Goal: Book appointment/travel/reservation

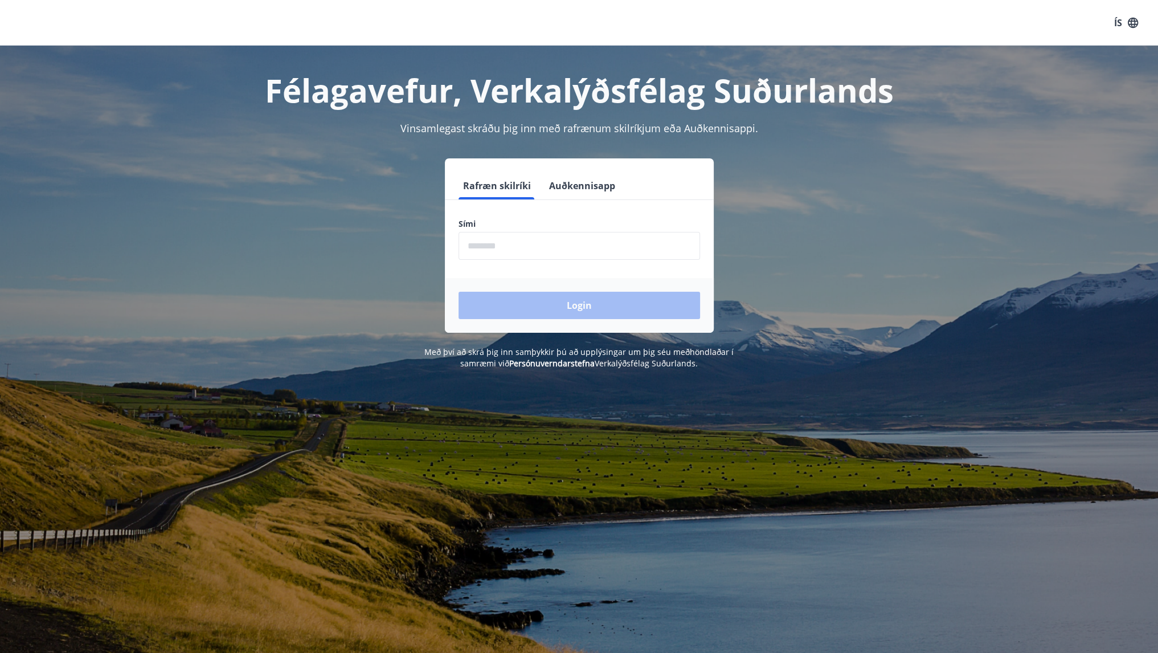
click at [549, 248] on input "phone" at bounding box center [580, 246] width 242 height 28
type input "********"
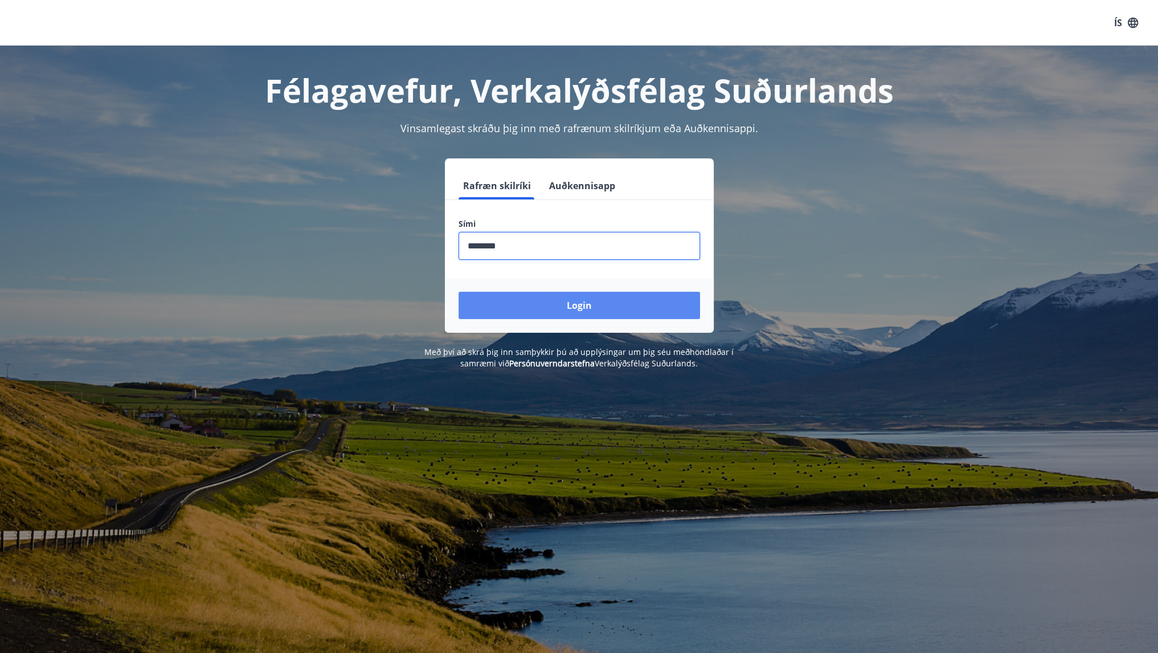
click at [540, 304] on button "Login" at bounding box center [580, 305] width 242 height 27
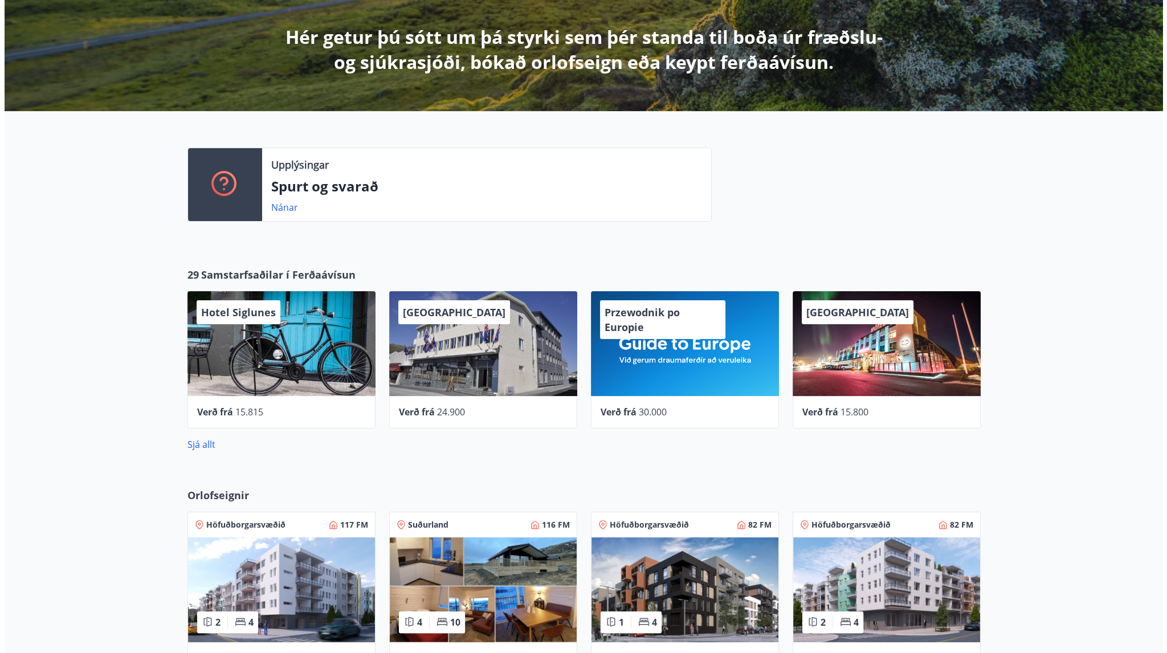
scroll to position [199, 0]
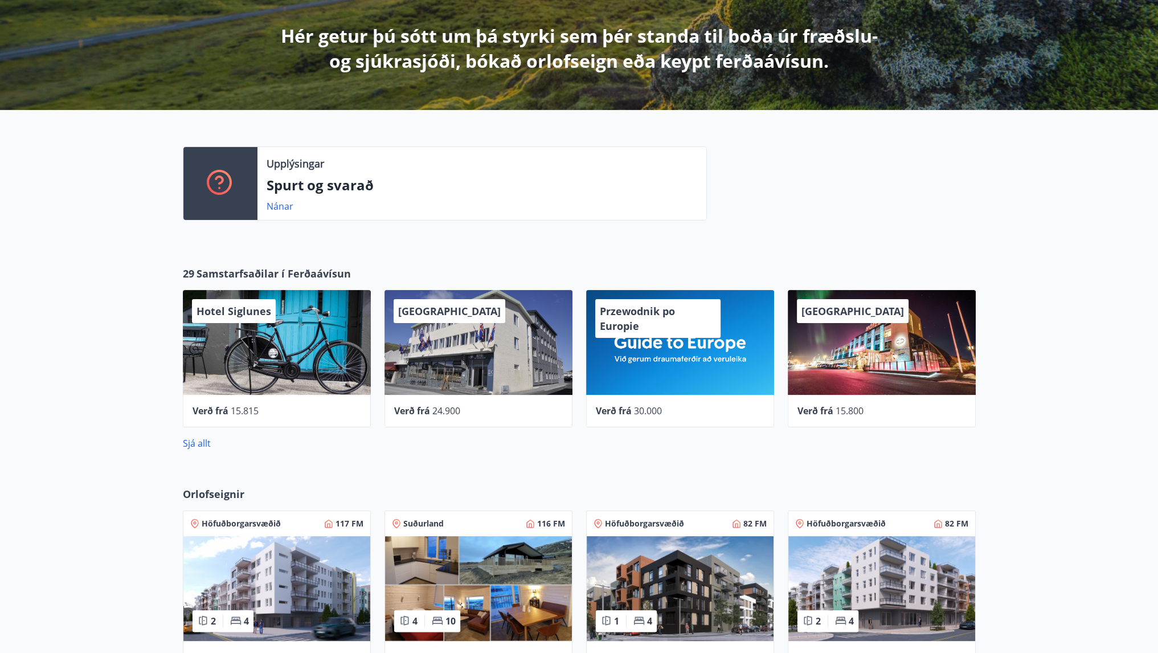
click at [460, 348] on div "[GEOGRAPHIC_DATA]" at bounding box center [479, 342] width 188 height 105
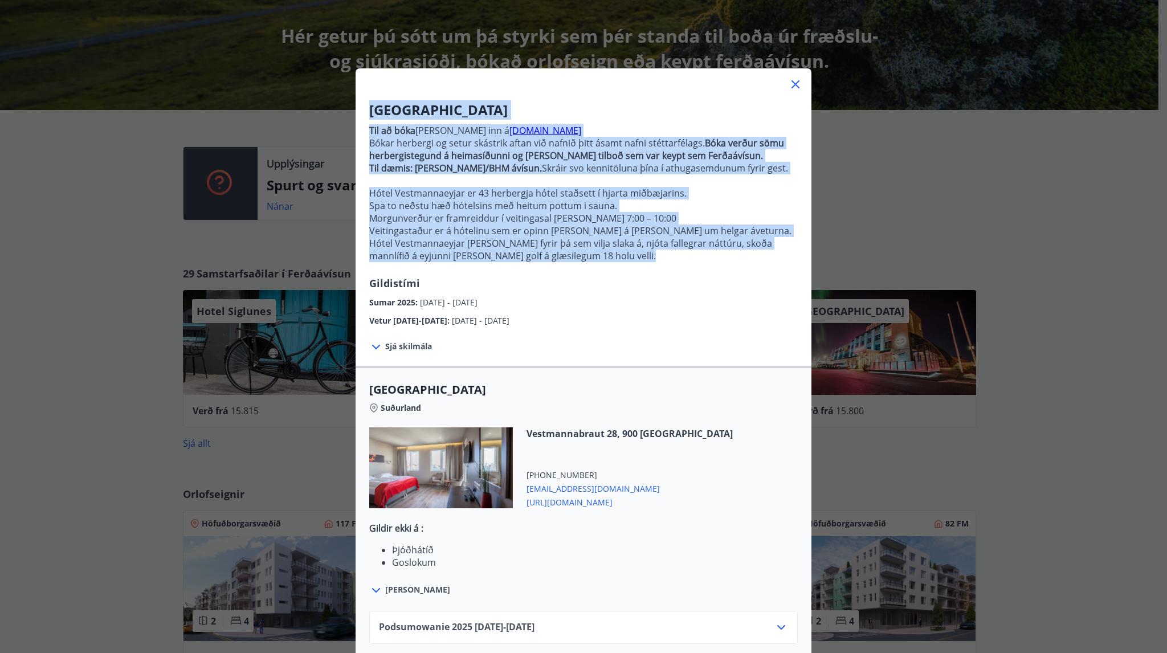
drag, startPoint x: 622, startPoint y: 256, endPoint x: 361, endPoint y: 103, distance: 302.6
click at [361, 103] on div "Hotel Vestmannaeyjar Til að [PERSON_NAME] [PERSON_NAME] inn á [DOMAIN_NAME] Bók…" at bounding box center [583, 213] width 456 height 227
click at [610, 254] on font "Hótel Vestmannaeyjar [PERSON_NAME] fyrir þá sem vilja slaka á, njóta fallegrar …" at bounding box center [570, 249] width 403 height 25
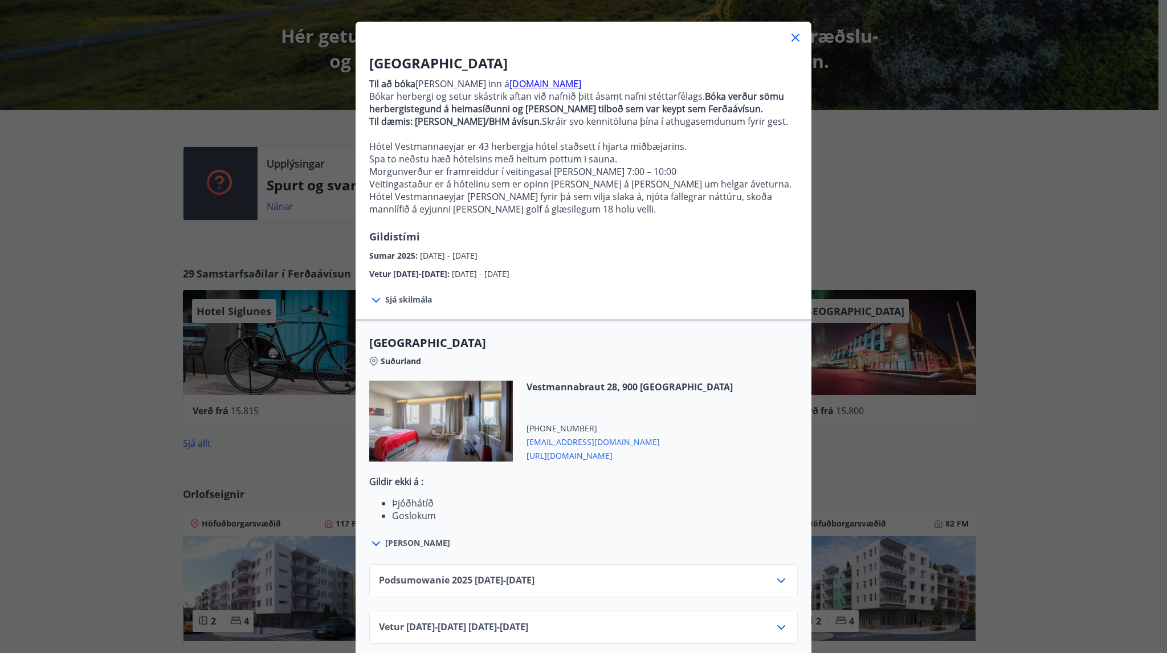
scroll to position [59, 0]
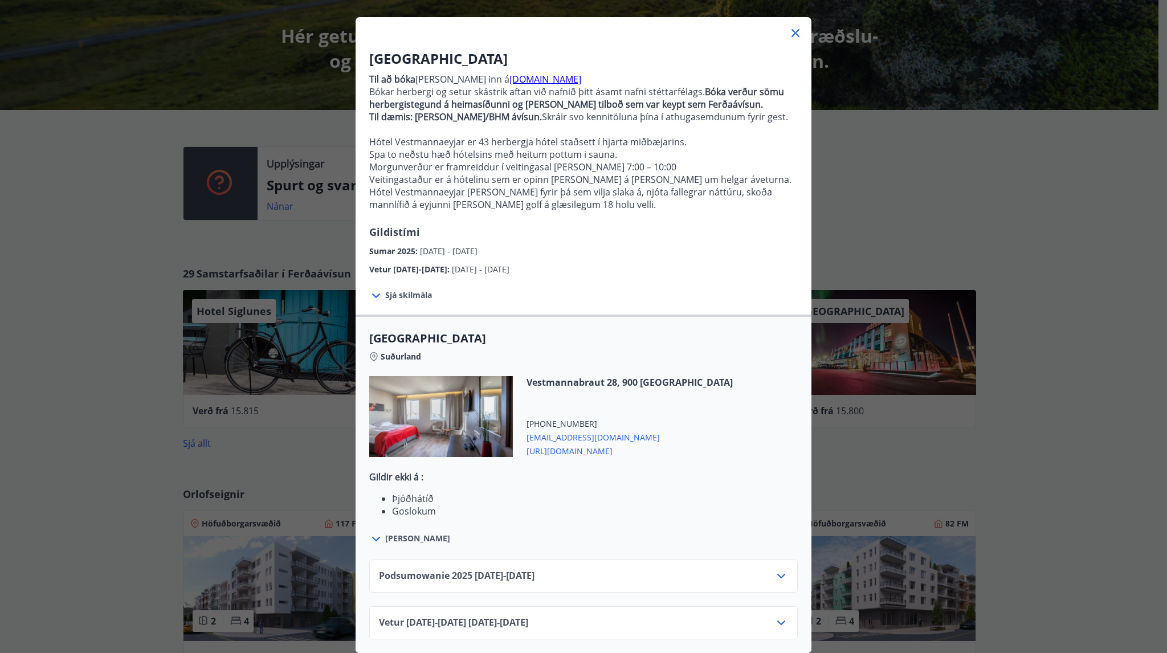
click at [413, 289] on font "Sjá skilmála" at bounding box center [408, 294] width 47 height 11
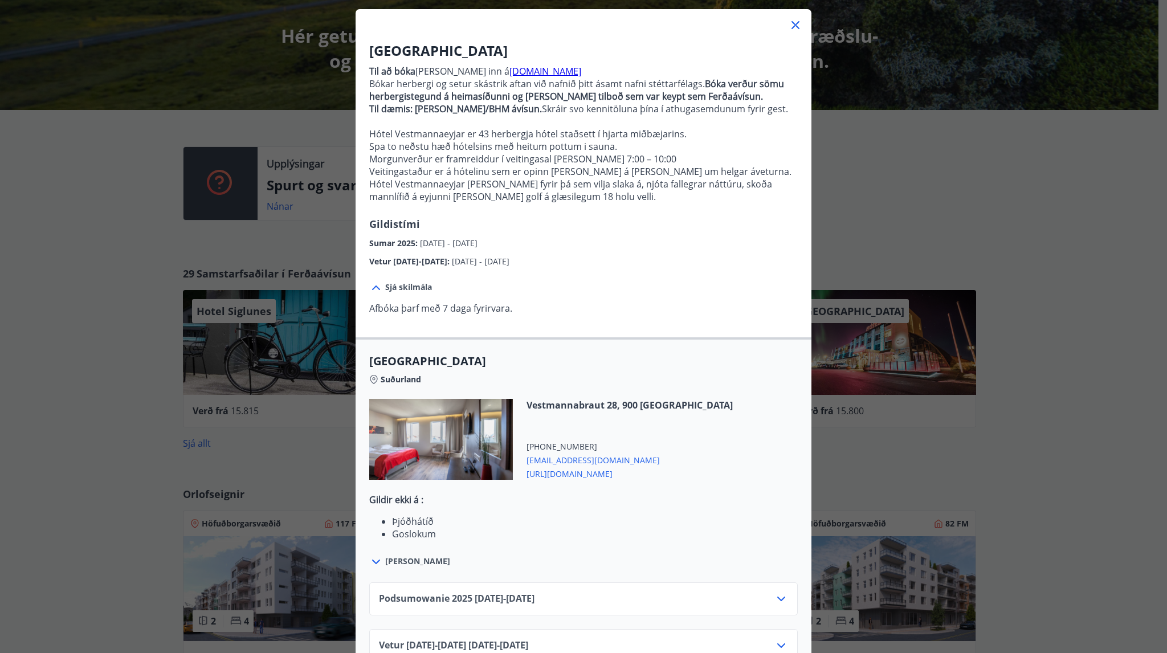
click at [498, 304] on font "Afbóka þarf með 7 daga fyrirvara." at bounding box center [440, 308] width 143 height 13
click at [558, 301] on div "Hotel Vestmannaeyjar Til að [PERSON_NAME] [PERSON_NAME] inn á [DOMAIN_NAME] Bók…" at bounding box center [583, 354] width 456 height 644
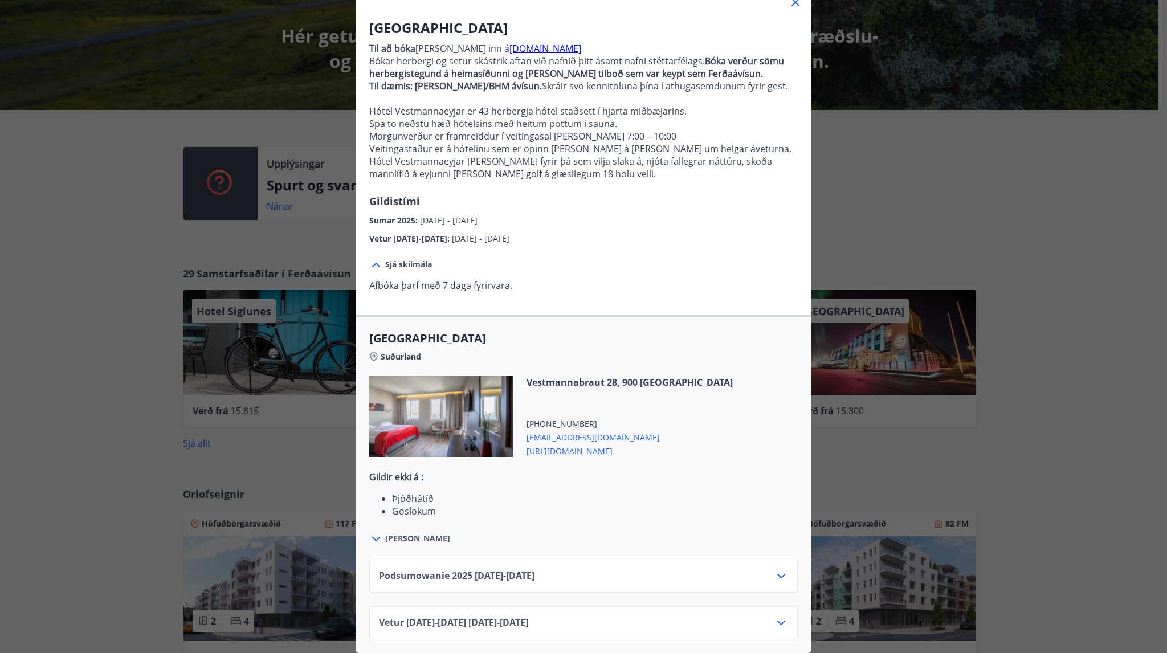
click at [571, 569] on div "Podsumowanie [PHONE_NUMBER][DATE] - [DATE]" at bounding box center [583, 580] width 409 height 23
click at [775, 570] on icon at bounding box center [781, 576] width 14 height 14
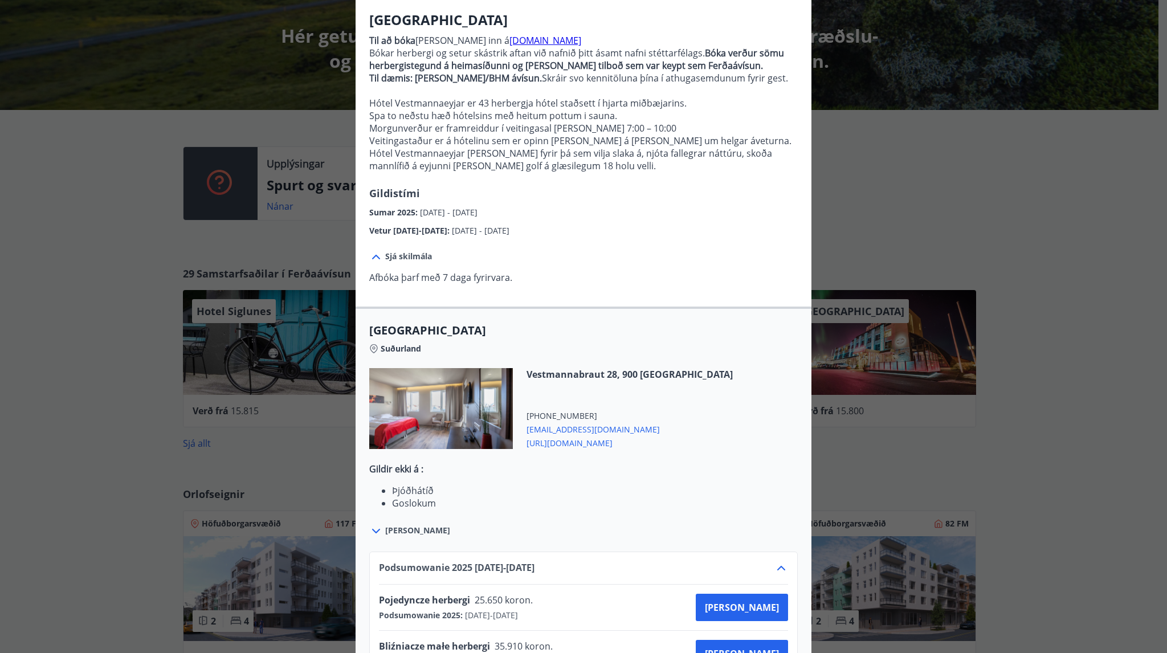
scroll to position [228, 0]
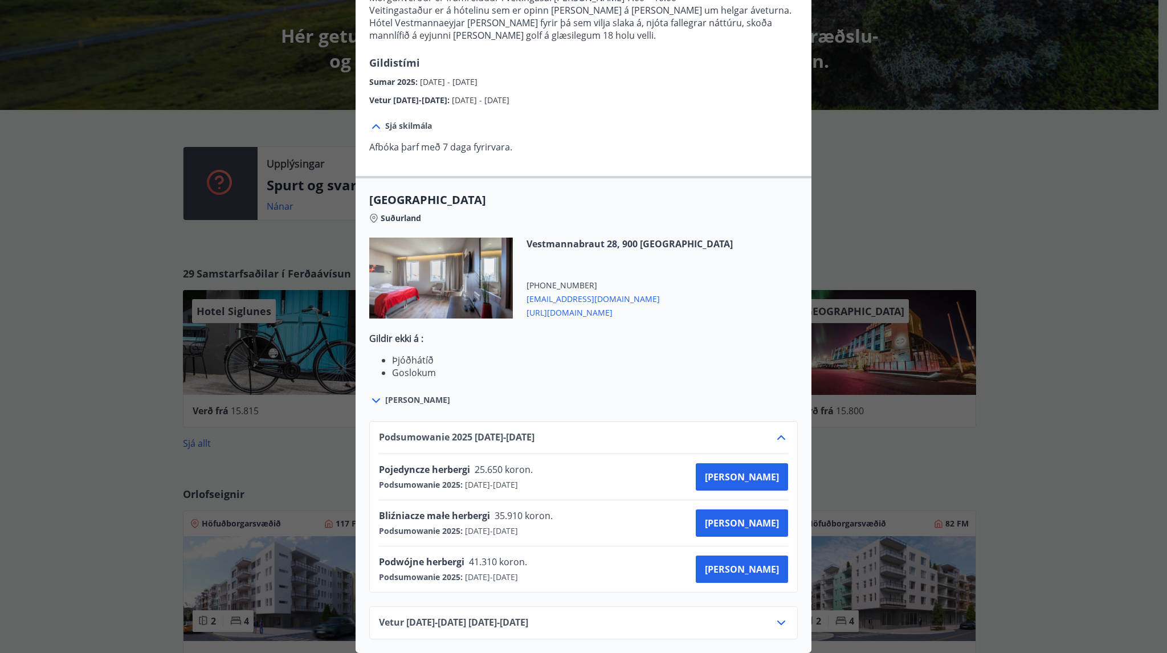
drag, startPoint x: 700, startPoint y: 471, endPoint x: 806, endPoint y: 476, distance: 106.7
click at [806, 473] on div "Podsumowanie [PHONE_NUMBER][DATE] - [DATE] Pojedyncze herbergi 25.650 koron. Po…" at bounding box center [583, 523] width 456 height 232
click at [753, 472] on font "[PERSON_NAME]" at bounding box center [742, 477] width 74 height 13
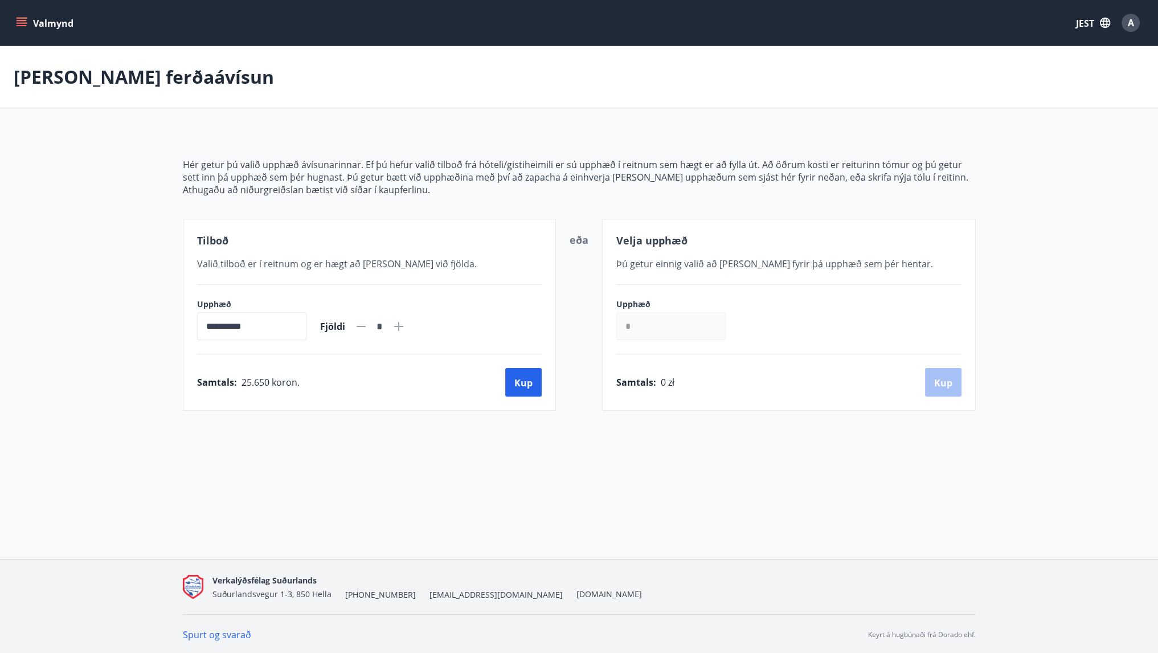
click at [570, 179] on font "Hér getur þú valið upphæð ávísunarinnar. Ef þú hefur valið tilboð frá hóteli/gi…" at bounding box center [576, 170] width 786 height 25
drag, startPoint x: 615, startPoint y: 169, endPoint x: 629, endPoint y: 174, distance: 15.0
click at [516, 172] on font "Hér getur þú valið upphæð ávísunarinnar. Ef þú hefur valið tilboð frá hóteli/gi…" at bounding box center [576, 170] width 786 height 25
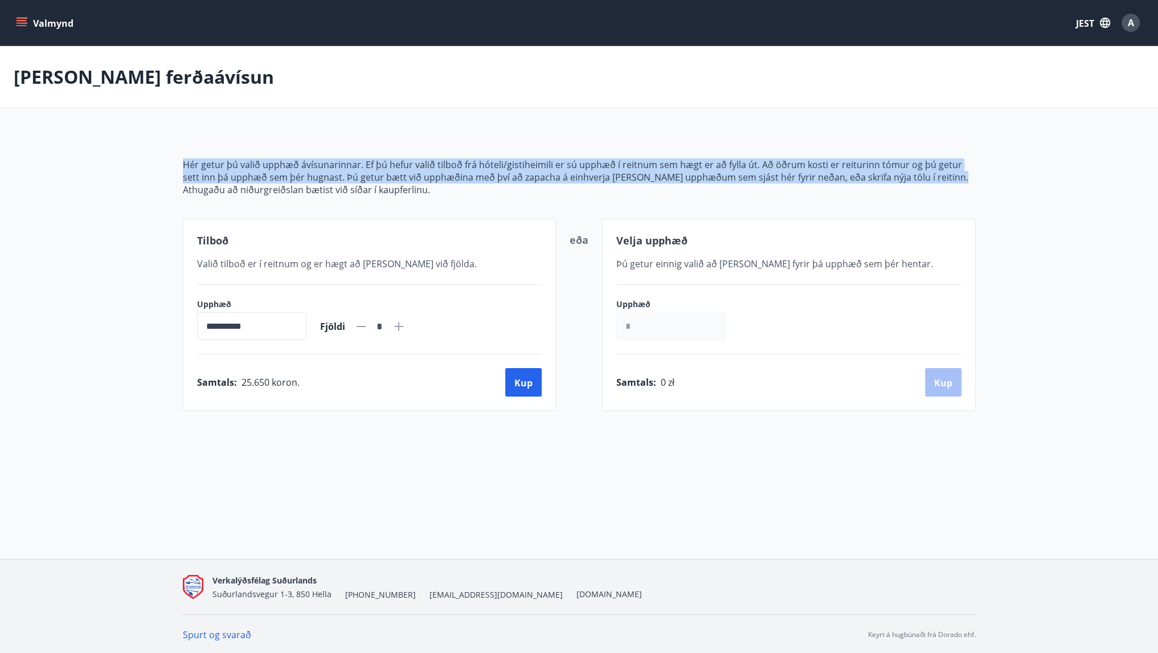
click at [516, 172] on font "Hér getur þú valið upphæð ávísunarinnar. Ef þú hefur valið tilboð frá hóteli/gi…" at bounding box center [576, 170] width 786 height 25
drag, startPoint x: 432, startPoint y: 193, endPoint x: 175, endPoint y: 158, distance: 258.8
click at [175, 158] on div "**********" at bounding box center [579, 271] width 820 height 280
copy span "Hér getur þú valið upphæð ávísunarinnar. Ef þú hefur valið tilboð frá hóteli/gi…"
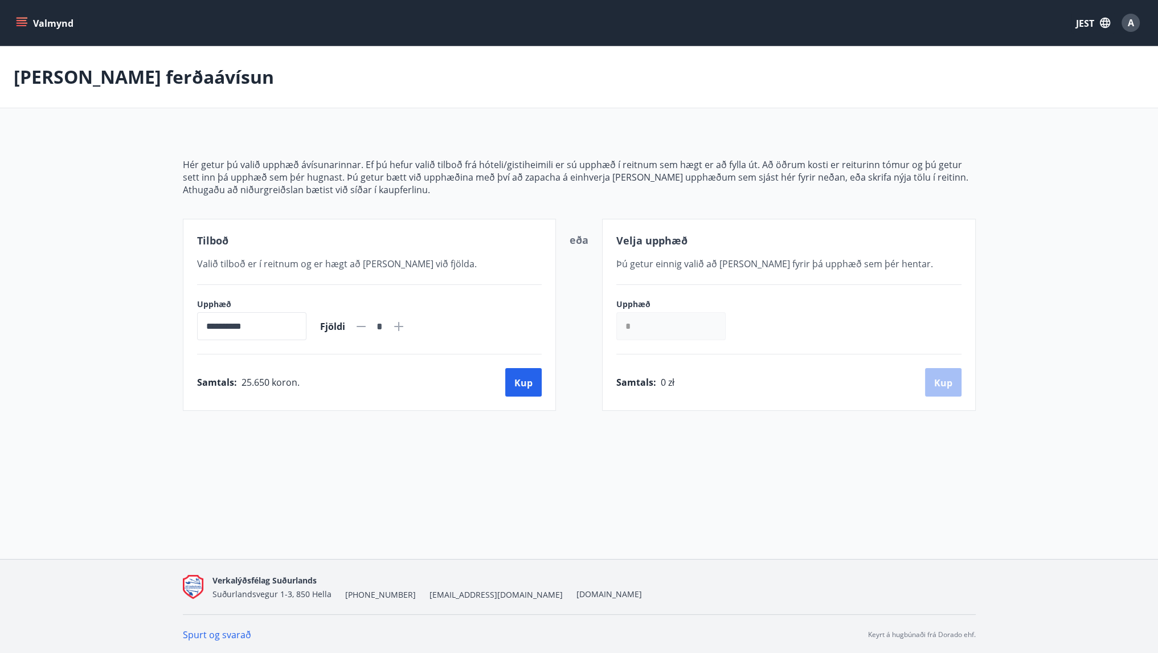
click at [700, 260] on font "Þú getur einnig valið að [PERSON_NAME] fyrir þá upphæð sem þér hentar." at bounding box center [774, 263] width 317 height 13
click at [300, 170] on font "Hér getur þú valið upphæð ávísunarinnar. Ef þú hefur valið tilboð frá hóteli/gi…" at bounding box center [576, 170] width 786 height 25
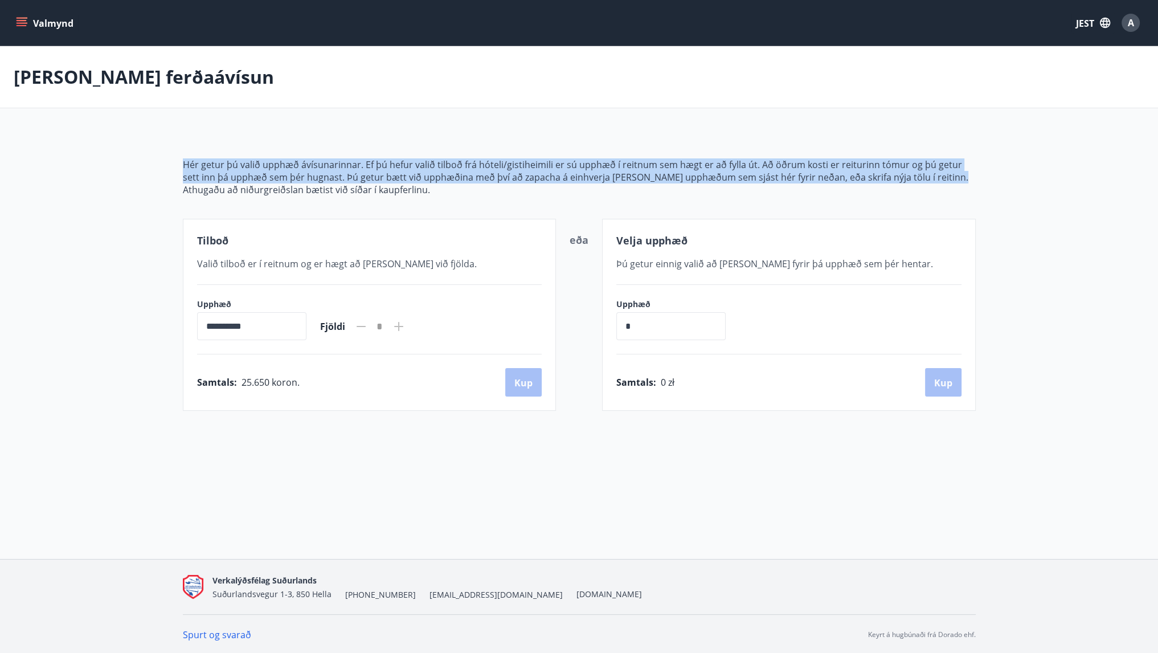
click at [300, 170] on font "Hér getur þú valið upphæð ávísunarinnar. Ef þú hefur valið tilboð frá hóteli/gi…" at bounding box center [576, 170] width 786 height 25
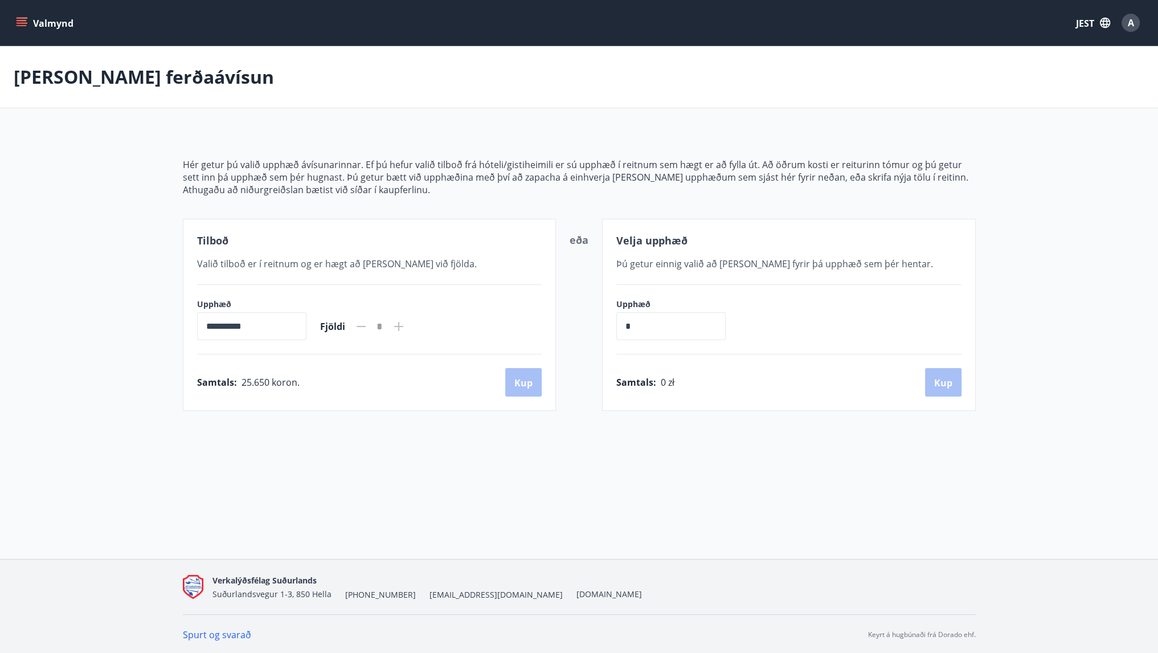
click at [149, 78] on font "[PERSON_NAME] ferðaávísun" at bounding box center [144, 76] width 260 height 24
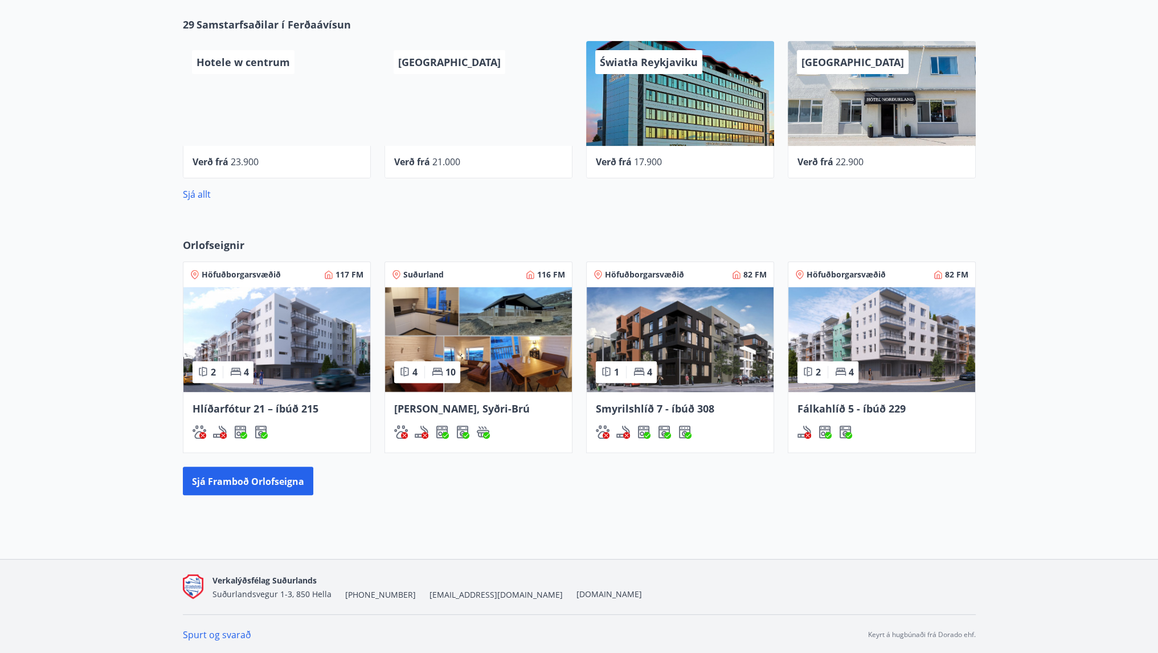
scroll to position [449, 0]
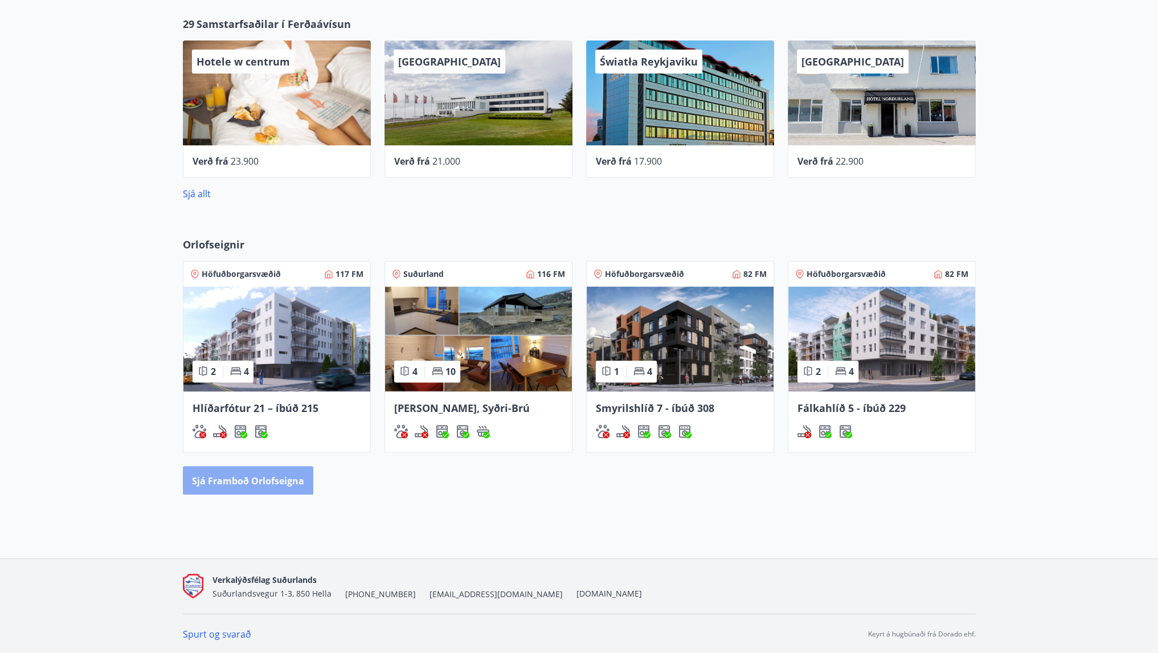
click at [273, 476] on font "Sjá framboð orlofseigna" at bounding box center [248, 481] width 112 height 13
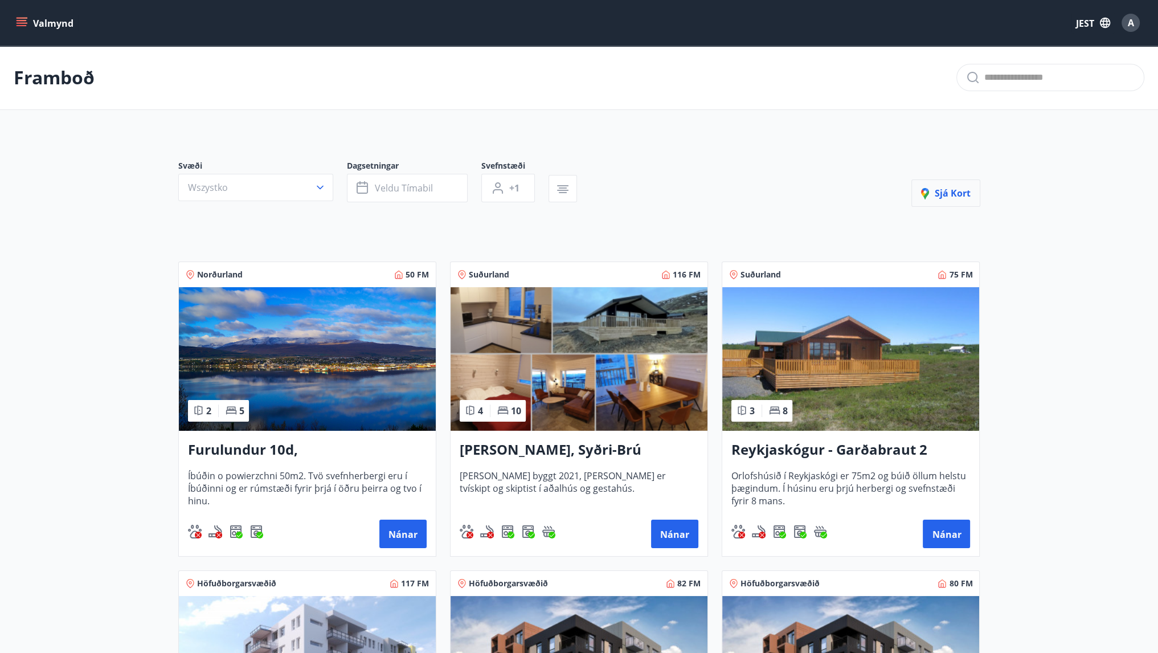
click at [941, 187] on font "Sjá kort" at bounding box center [953, 193] width 36 height 13
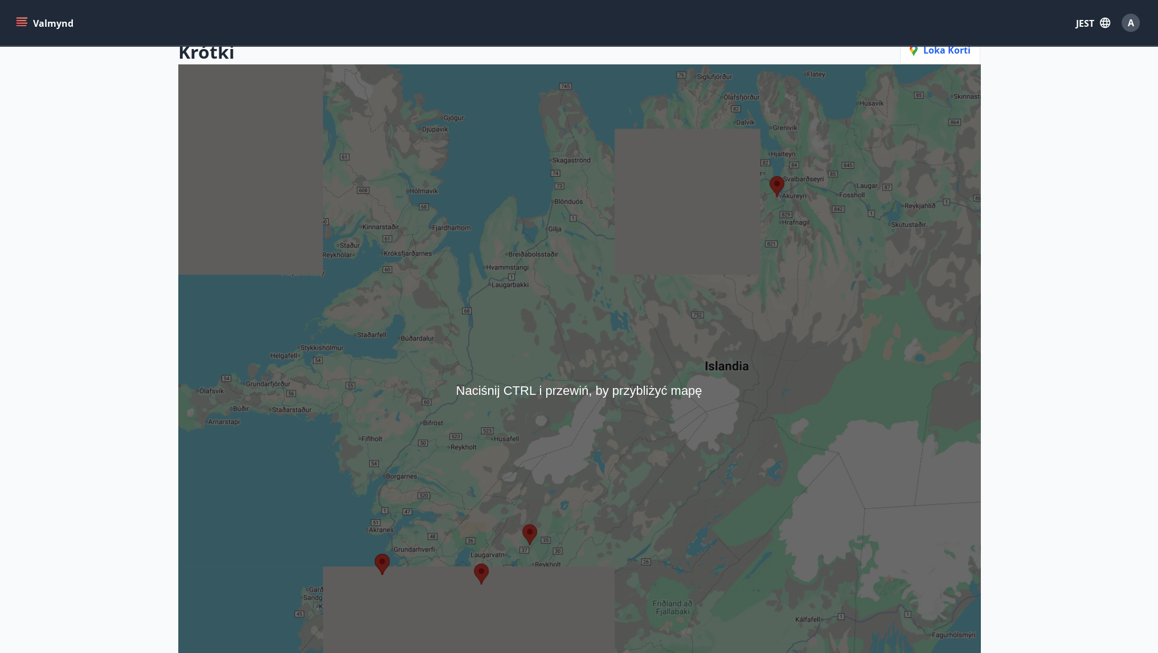
scroll to position [180, 0]
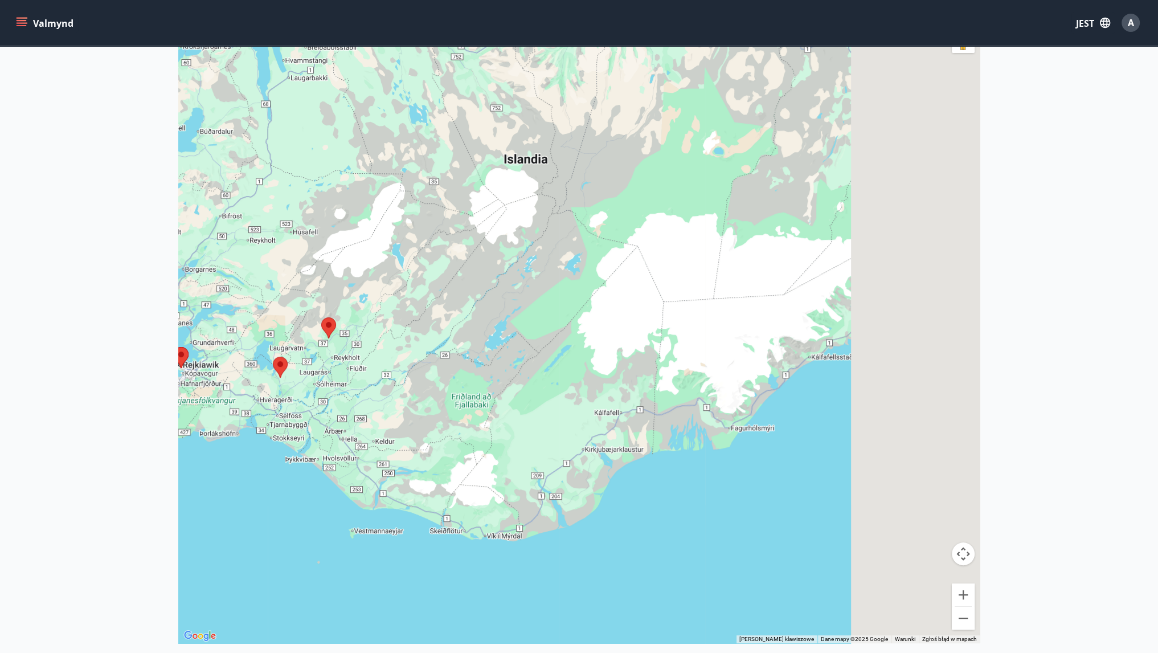
drag, startPoint x: 481, startPoint y: 388, endPoint x: 272, endPoint y: 249, distance: 251.1
click at [272, 249] on div at bounding box center [579, 316] width 802 height 653
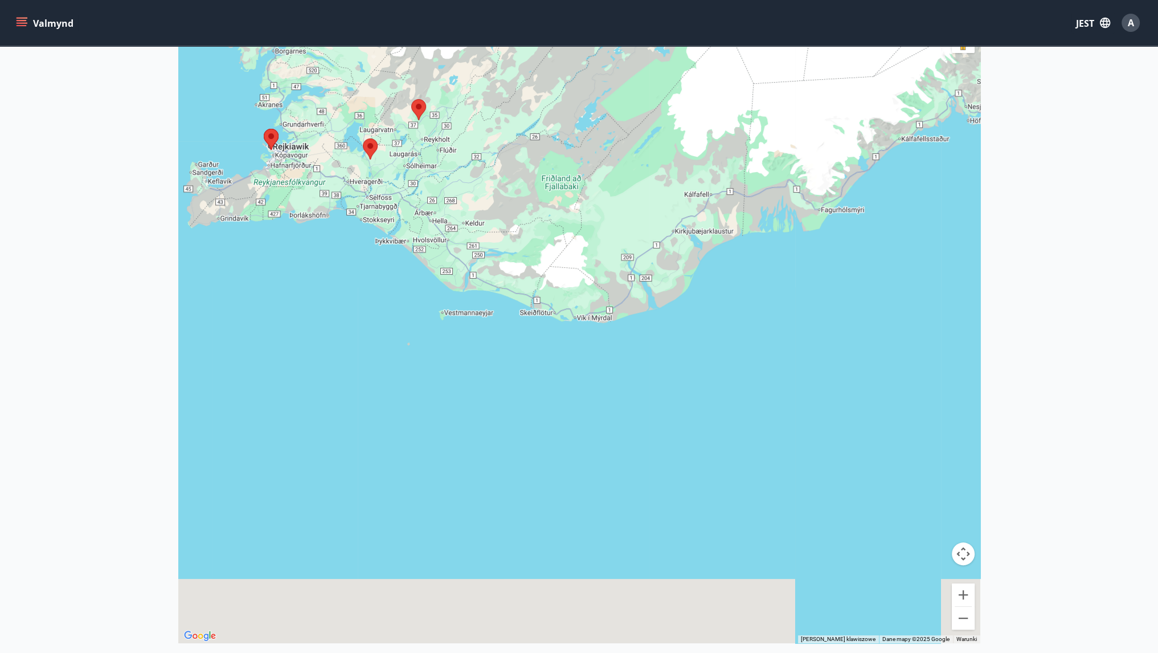
drag, startPoint x: 422, startPoint y: 346, endPoint x: 563, endPoint y: 107, distance: 277.9
click at [563, 107] on div at bounding box center [579, 316] width 802 height 653
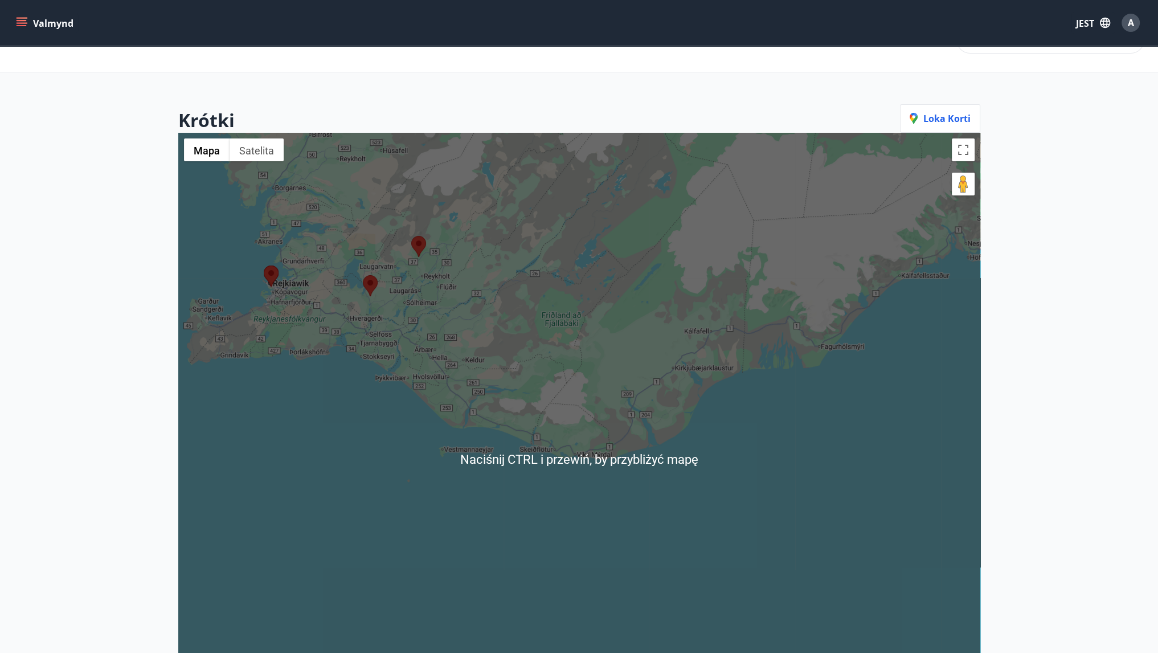
scroll to position [0, 0]
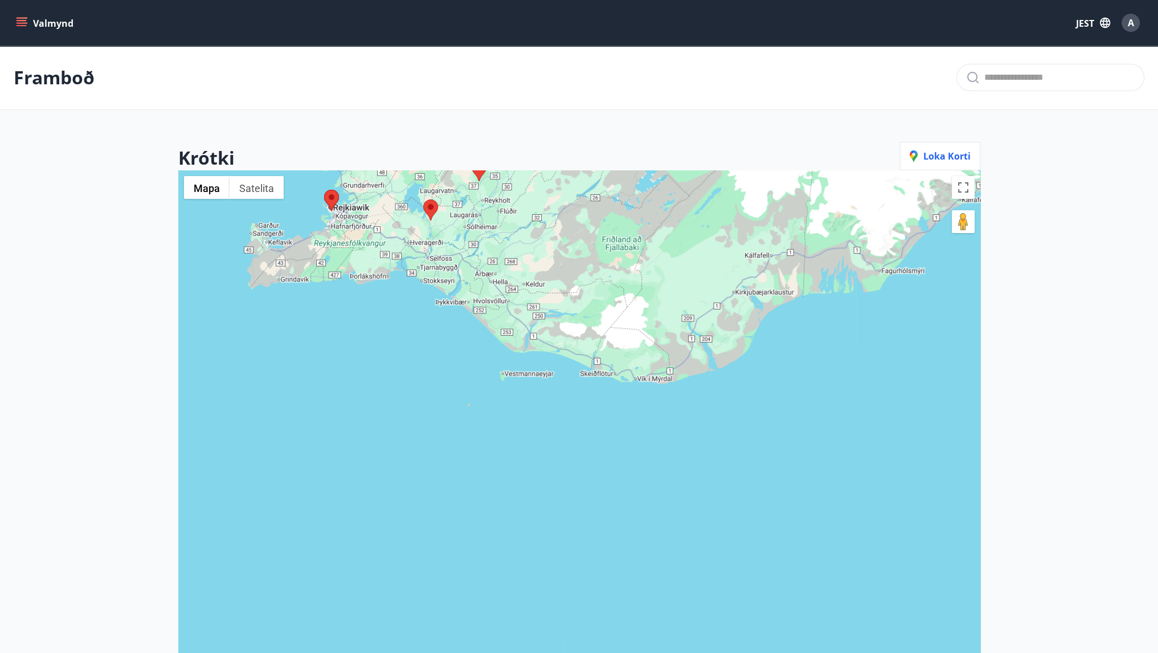
drag, startPoint x: 559, startPoint y: 419, endPoint x: 623, endPoint y: 295, distance: 139.4
click at [623, 295] on div at bounding box center [579, 496] width 802 height 653
click at [423, 199] on area at bounding box center [423, 199] width 0 height 0
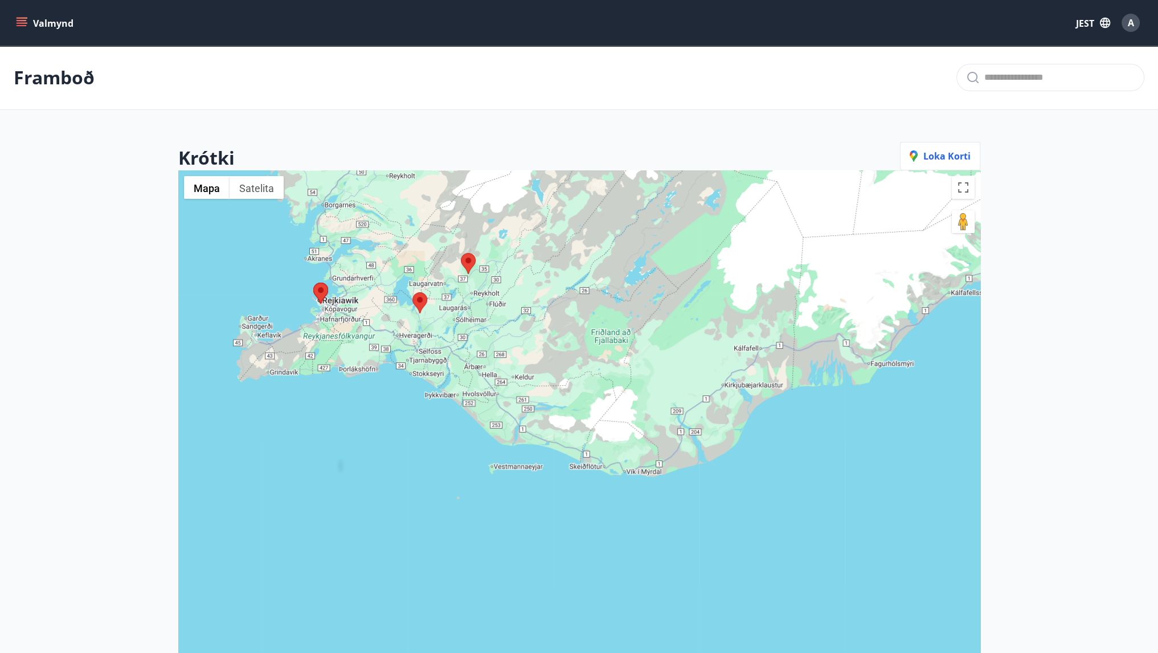
drag, startPoint x: 542, startPoint y: 243, endPoint x: 531, endPoint y: 344, distance: 100.9
click at [531, 344] on div at bounding box center [579, 496] width 802 height 653
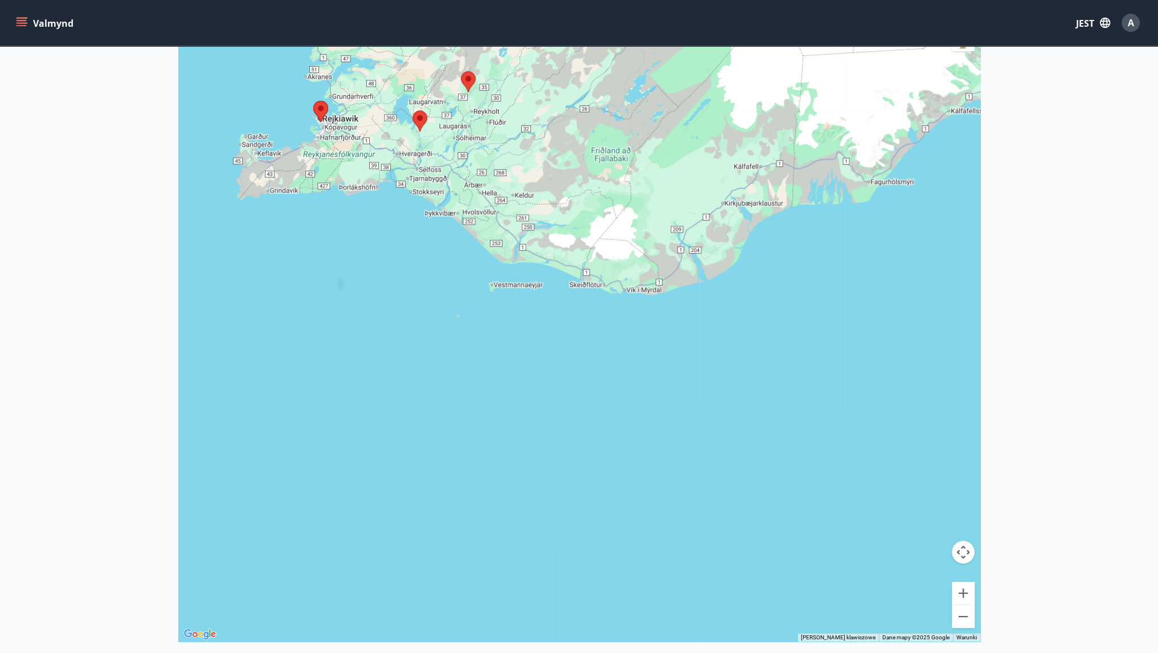
scroll to position [182, 0]
click at [968, 590] on button "Powiększ" at bounding box center [963, 592] width 23 height 23
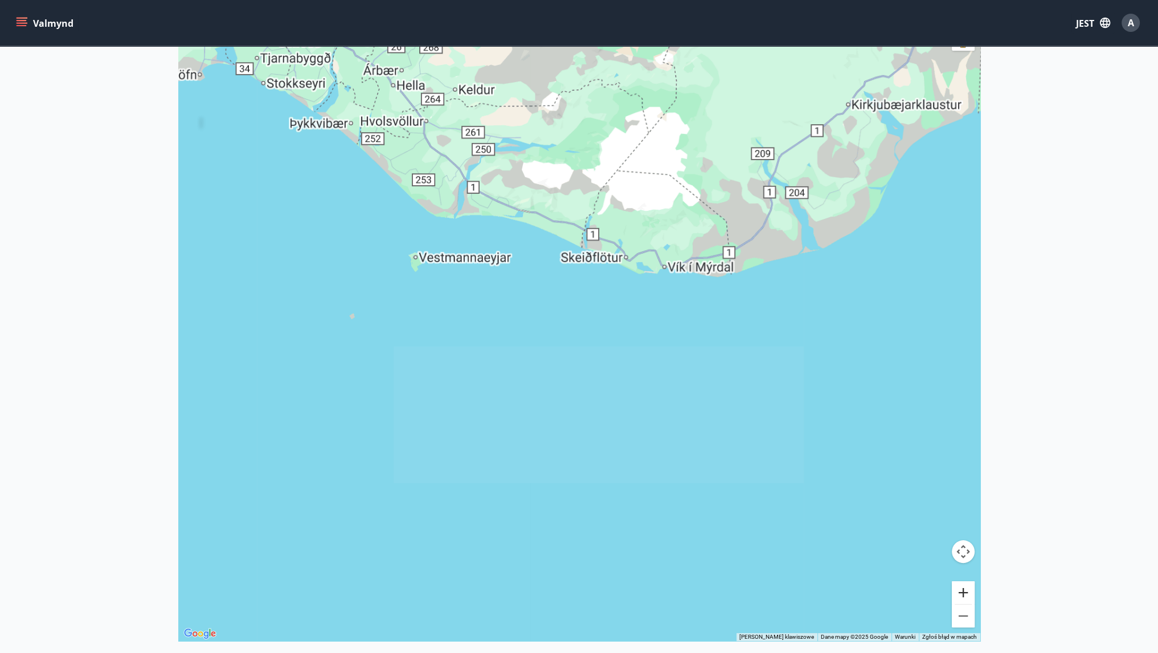
click at [968, 590] on button "Powiększ" at bounding box center [963, 592] width 23 height 23
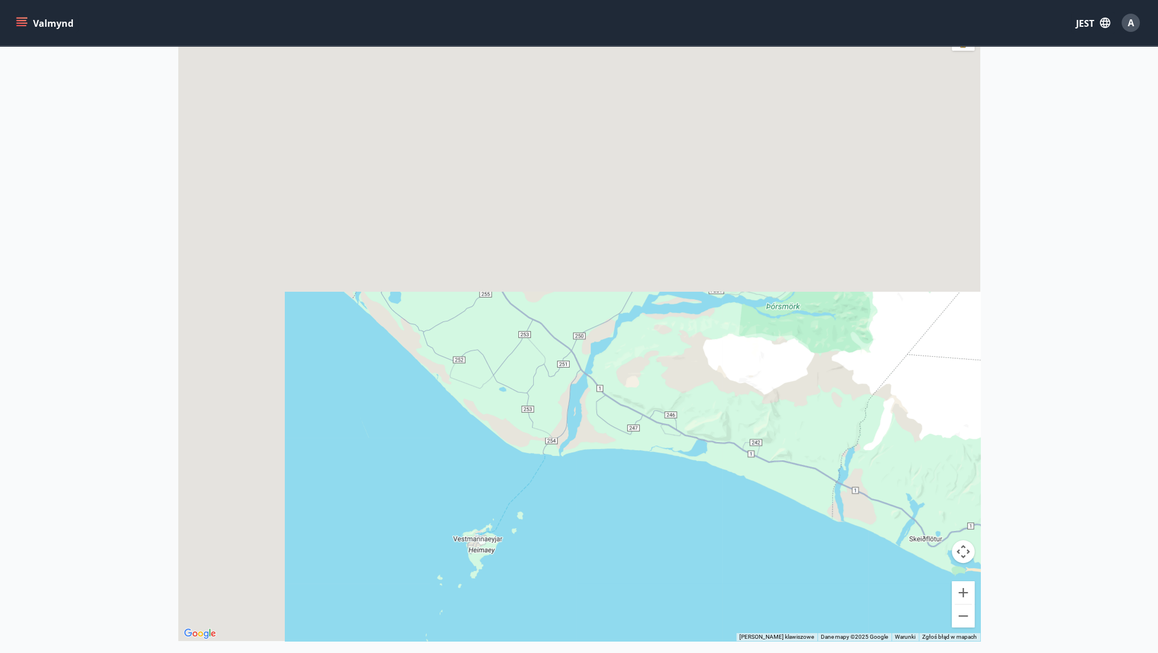
drag, startPoint x: 542, startPoint y: 332, endPoint x: 729, endPoint y: 561, distance: 295.1
click at [729, 561] on div at bounding box center [579, 314] width 802 height 653
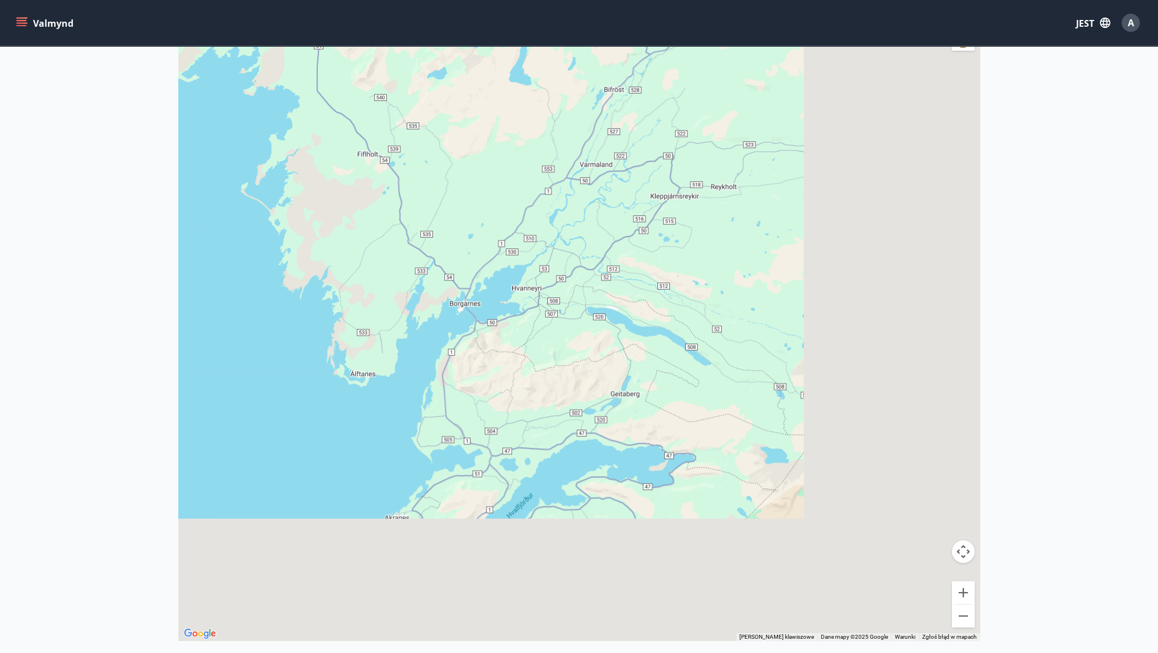
drag, startPoint x: 726, startPoint y: 400, endPoint x: 439, endPoint y: 168, distance: 369.4
click at [439, 168] on div at bounding box center [579, 314] width 802 height 653
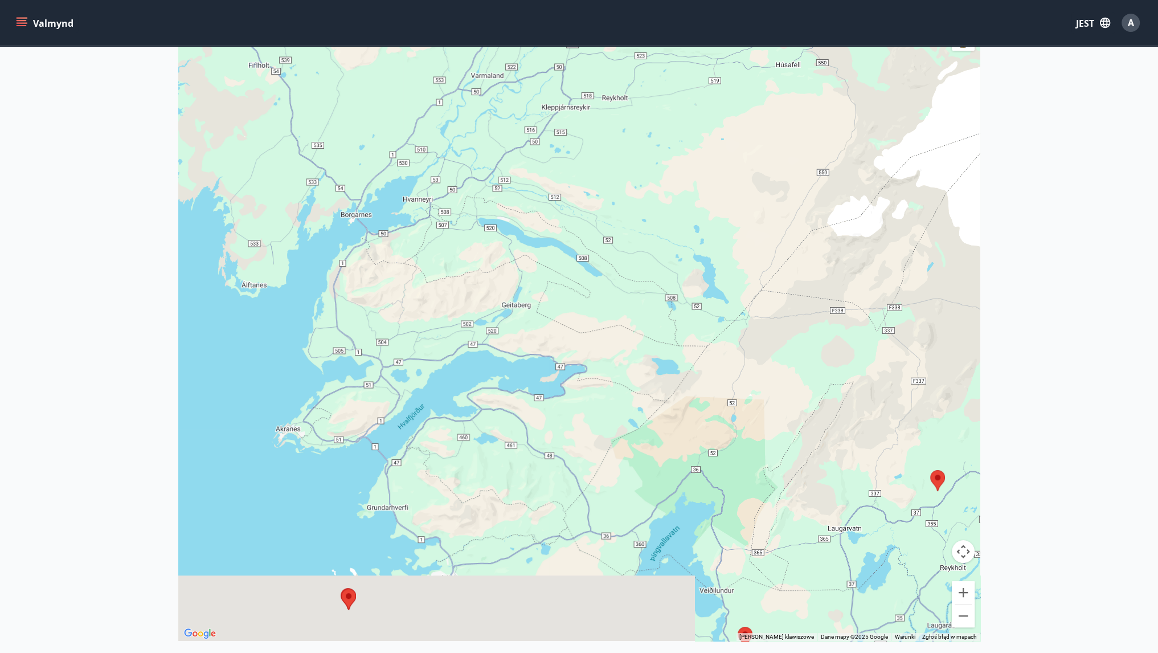
drag, startPoint x: 440, startPoint y: 170, endPoint x: 346, endPoint y: 66, distance: 139.9
click at [346, 66] on div at bounding box center [579, 314] width 802 height 653
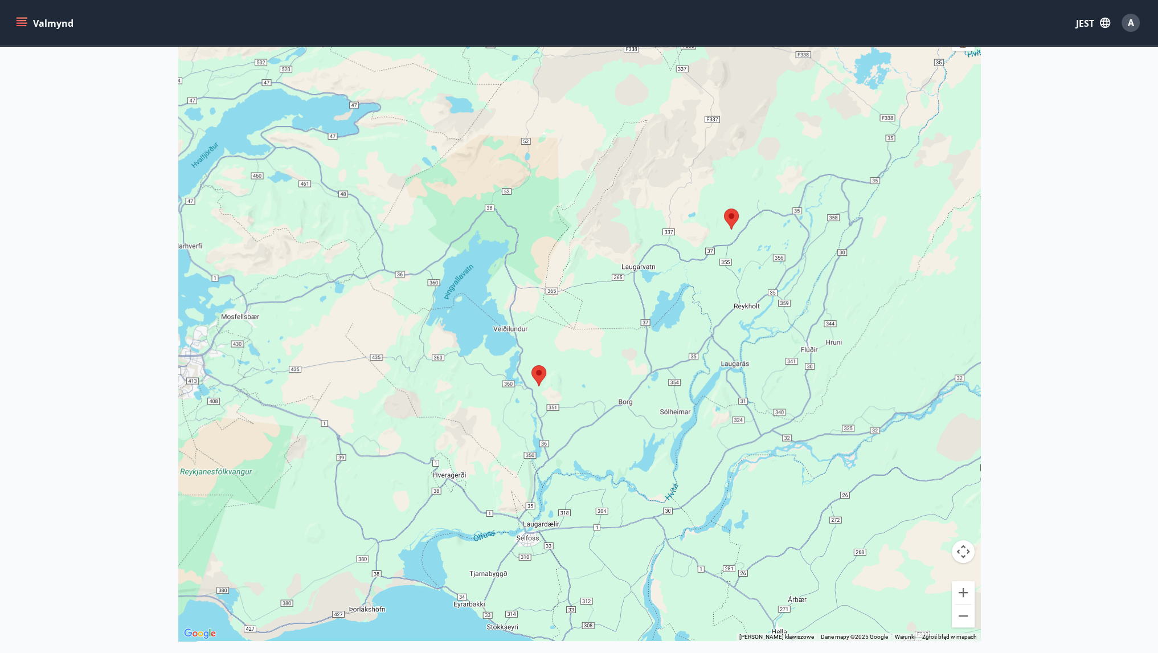
drag, startPoint x: 512, startPoint y: 295, endPoint x: 443, endPoint y: 190, distance: 125.6
click at [443, 190] on div at bounding box center [579, 314] width 802 height 653
click at [723, 207] on area at bounding box center [723, 207] width 0 height 0
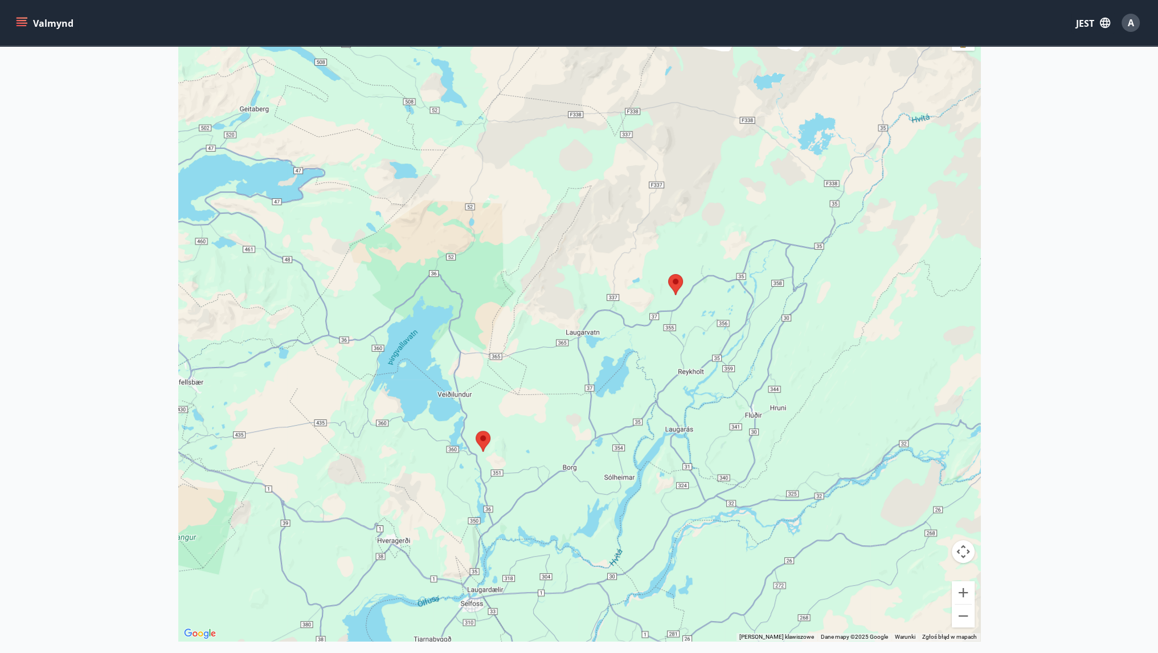
drag, startPoint x: 718, startPoint y: 272, endPoint x: 695, endPoint y: 297, distance: 33.5
click at [695, 297] on div "Aby korzystać z interfejsu, używaj klawiszy strzałek." at bounding box center [579, 314] width 802 height 653
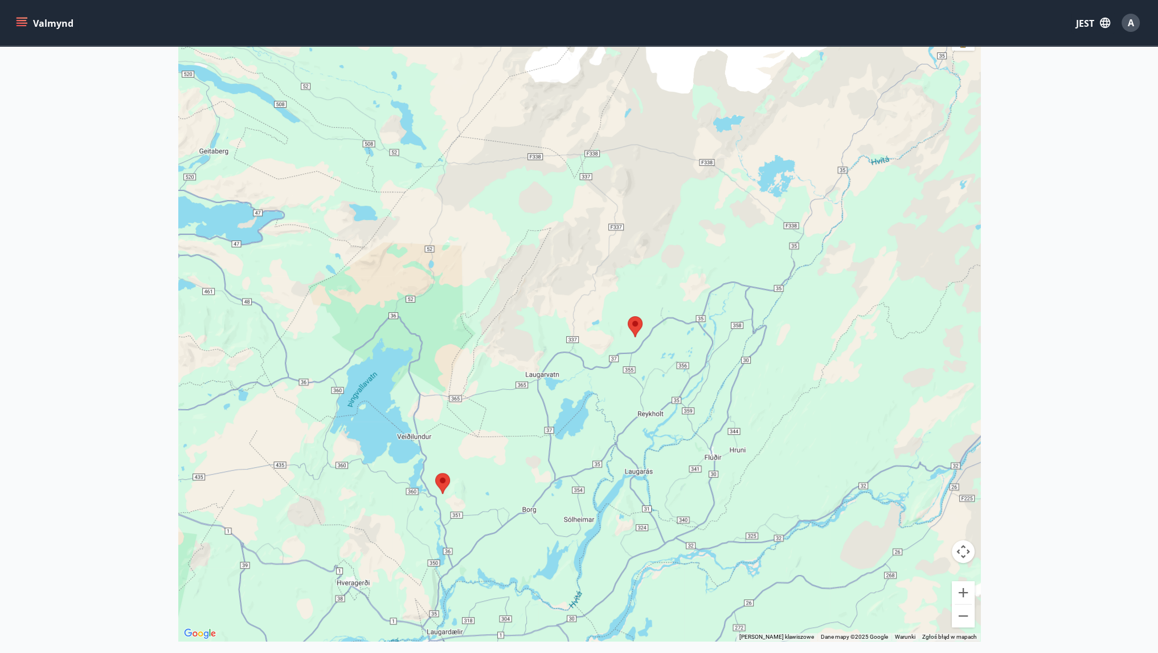
click at [628, 316] on area at bounding box center [628, 316] width 0 height 0
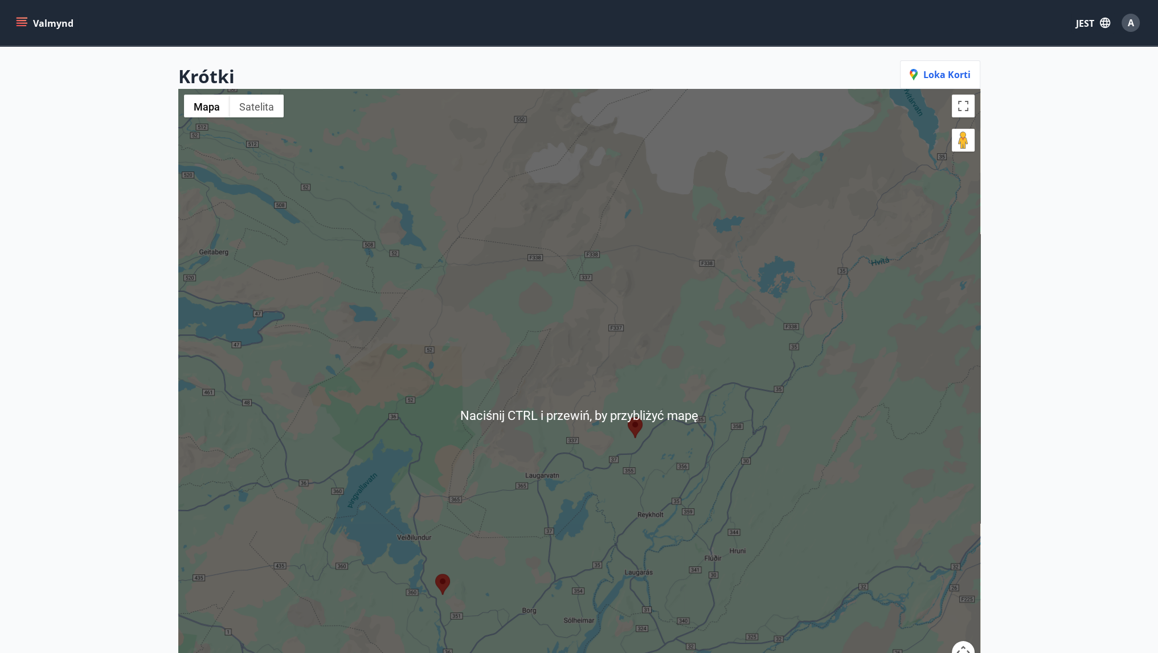
scroll to position [0, 0]
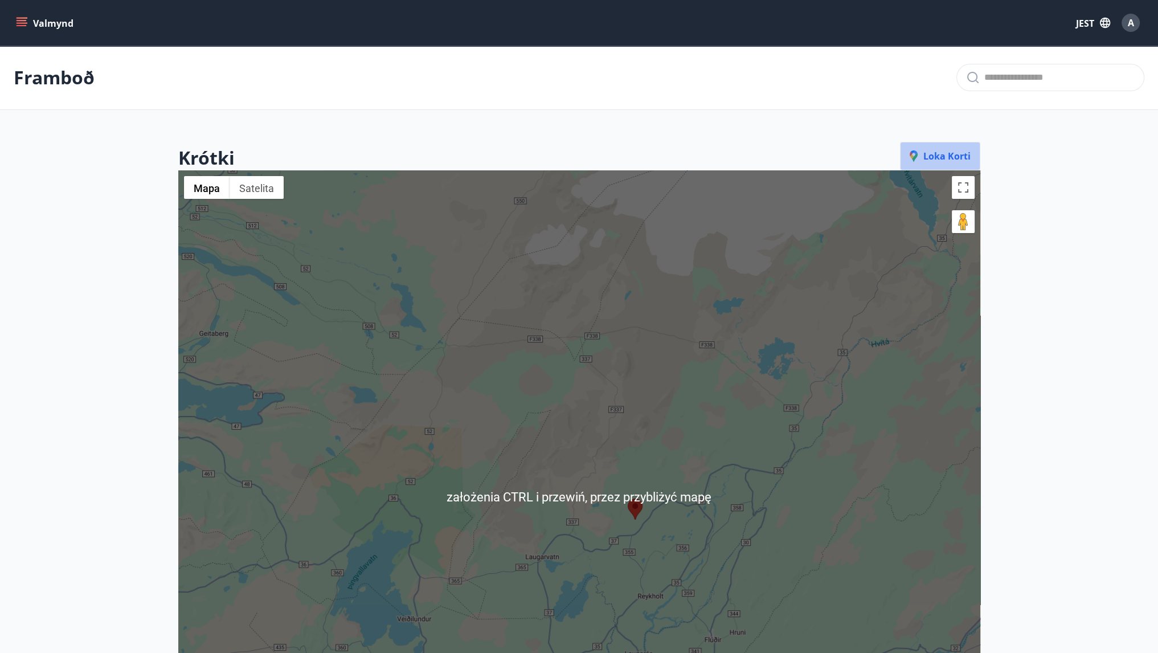
click at [957, 145] on button "Loka korti" at bounding box center [940, 156] width 80 height 28
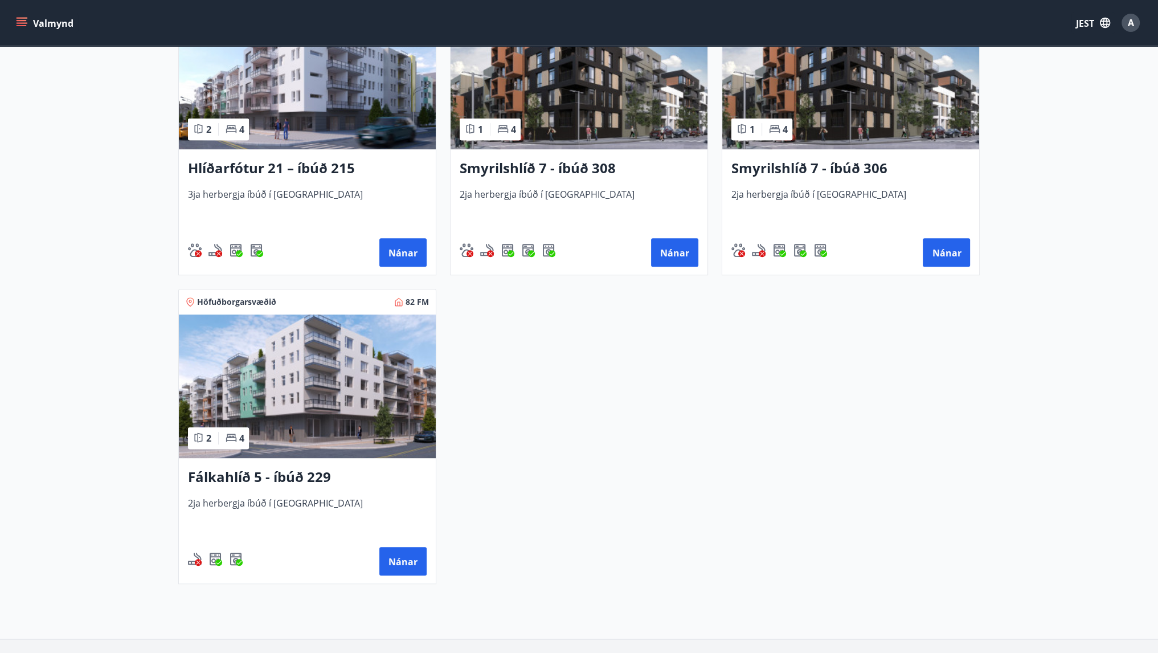
scroll to position [590, 0]
click at [423, 557] on button "Nánar" at bounding box center [402, 561] width 47 height 28
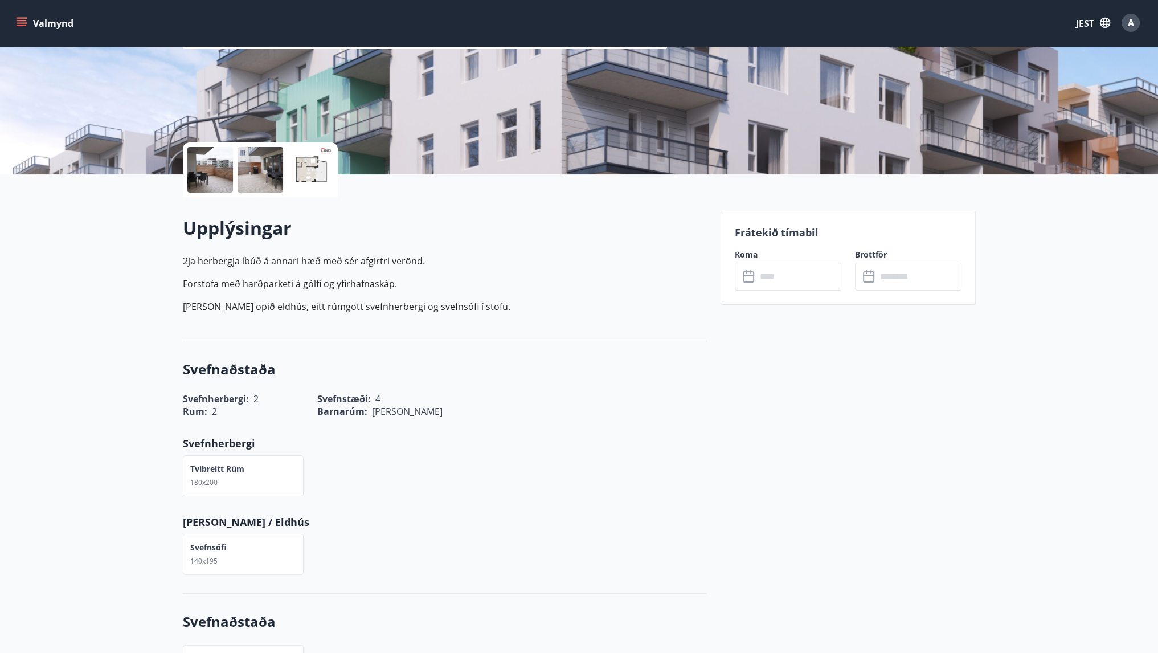
scroll to position [168, 0]
click at [798, 285] on input "text" at bounding box center [799, 276] width 85 height 28
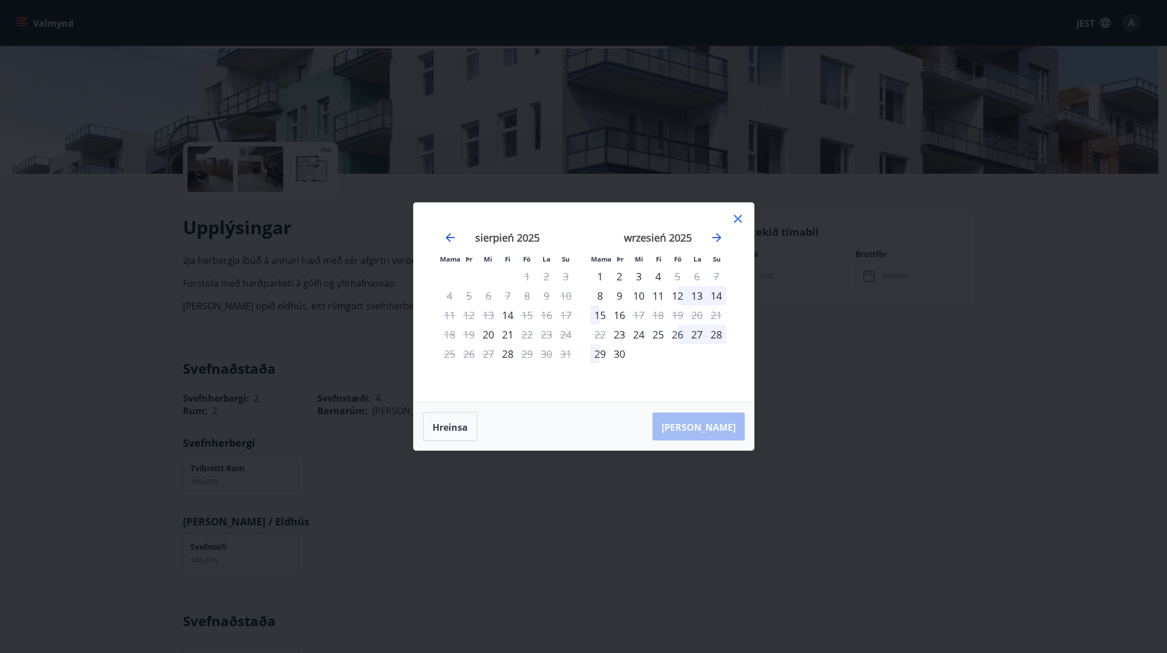
click at [739, 221] on icon at bounding box center [738, 219] width 8 height 8
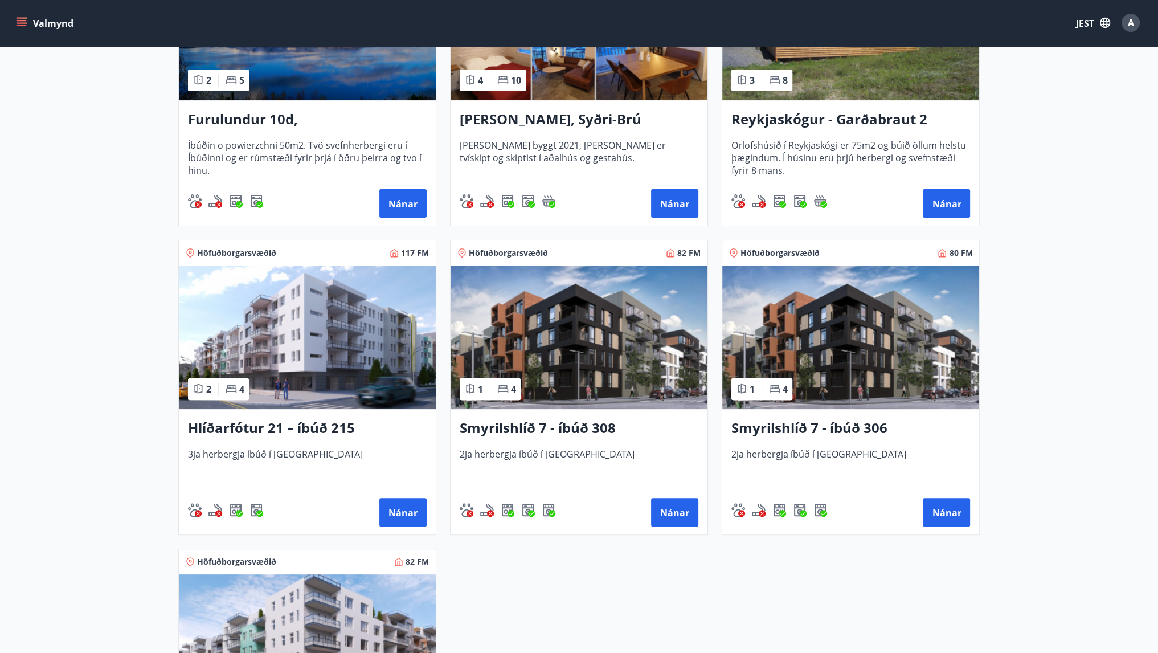
scroll to position [333, 0]
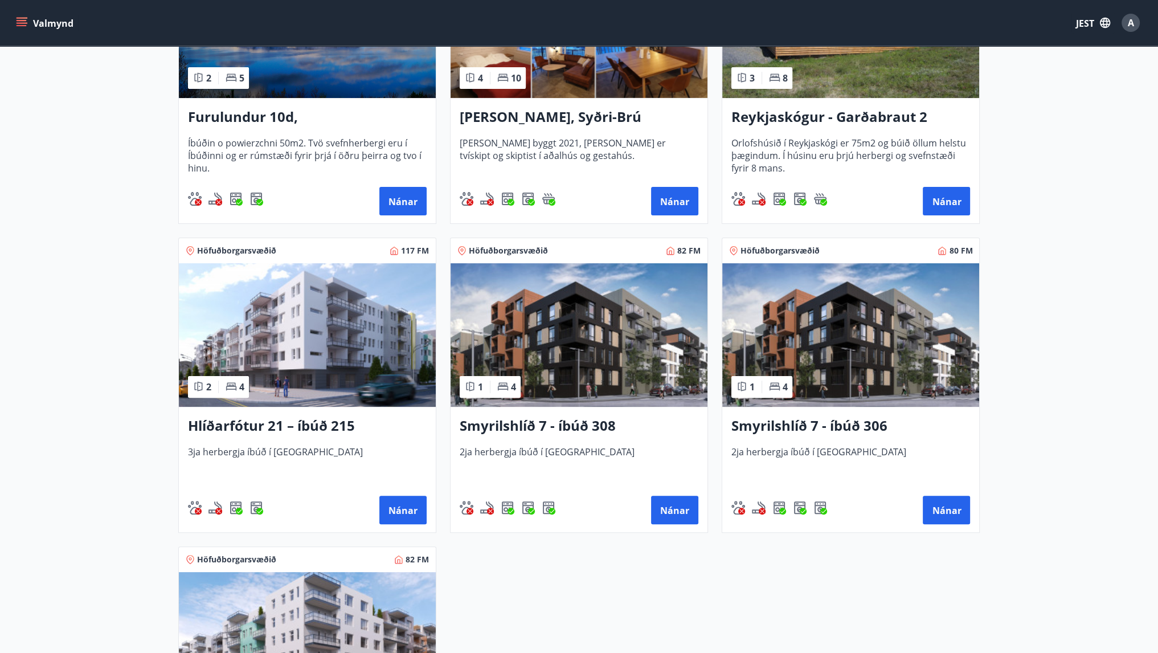
click at [340, 342] on img at bounding box center [307, 335] width 257 height 144
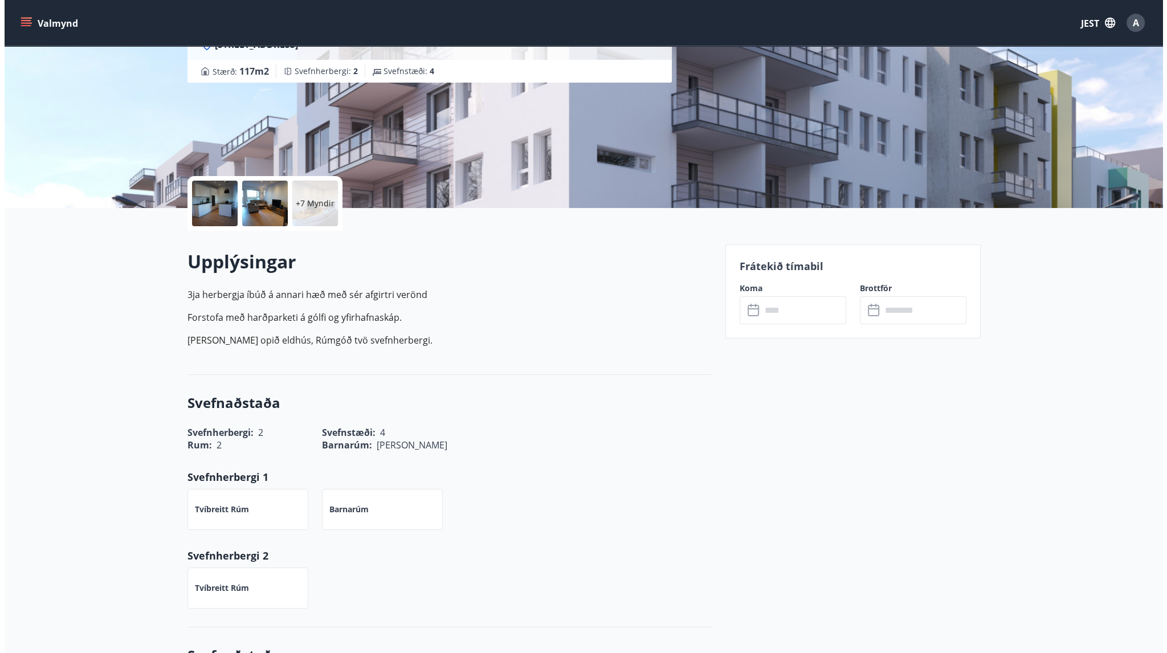
scroll to position [134, 0]
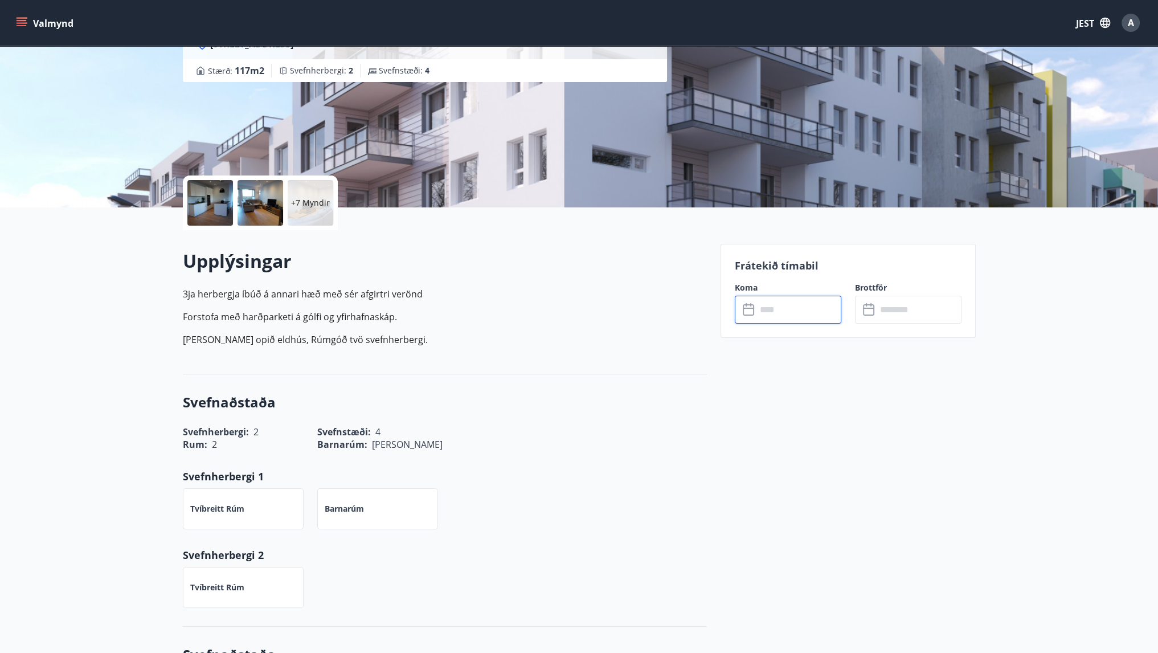
click at [807, 301] on input "text" at bounding box center [799, 310] width 85 height 28
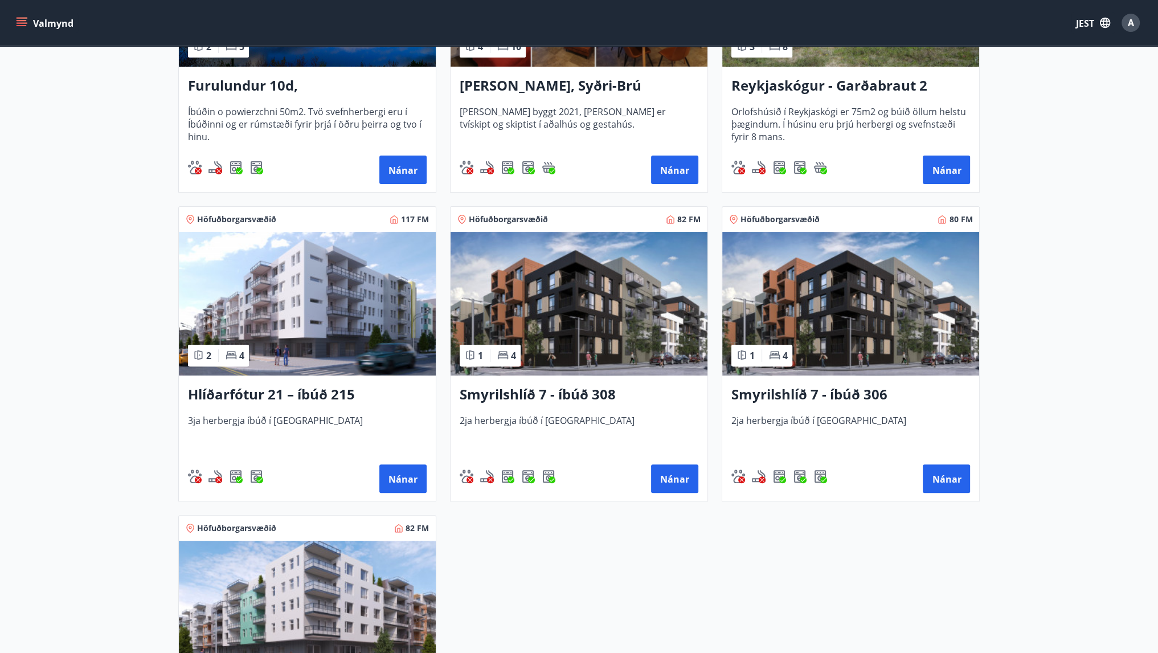
click at [543, 262] on img at bounding box center [579, 304] width 257 height 144
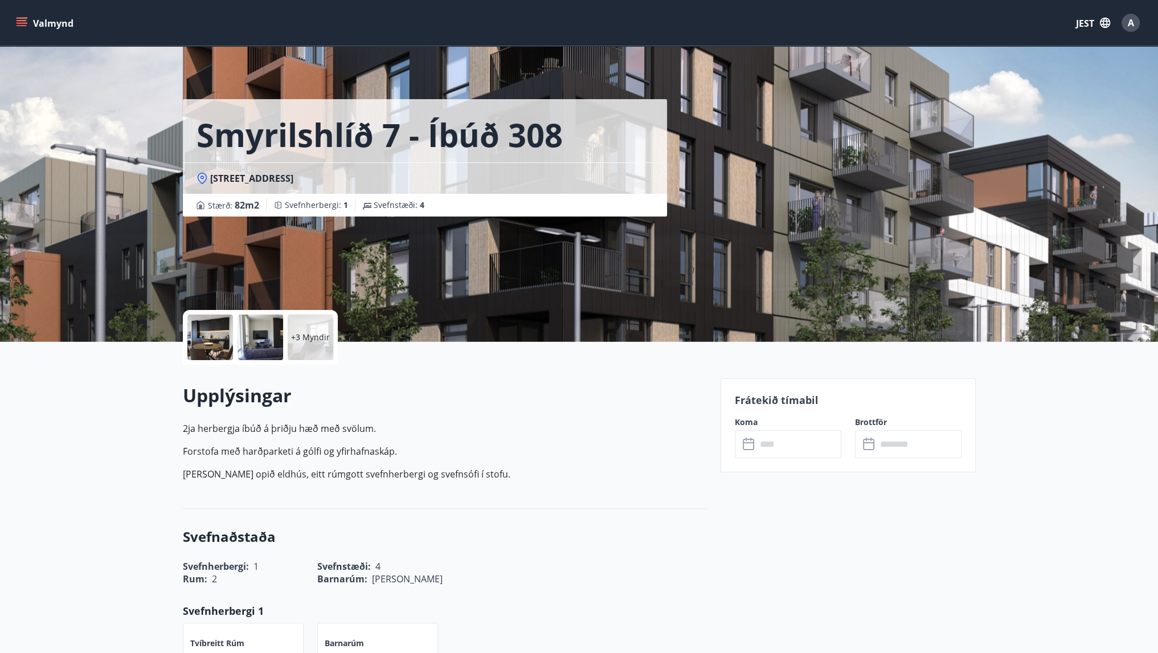
click at [780, 445] on input "text" at bounding box center [799, 444] width 85 height 28
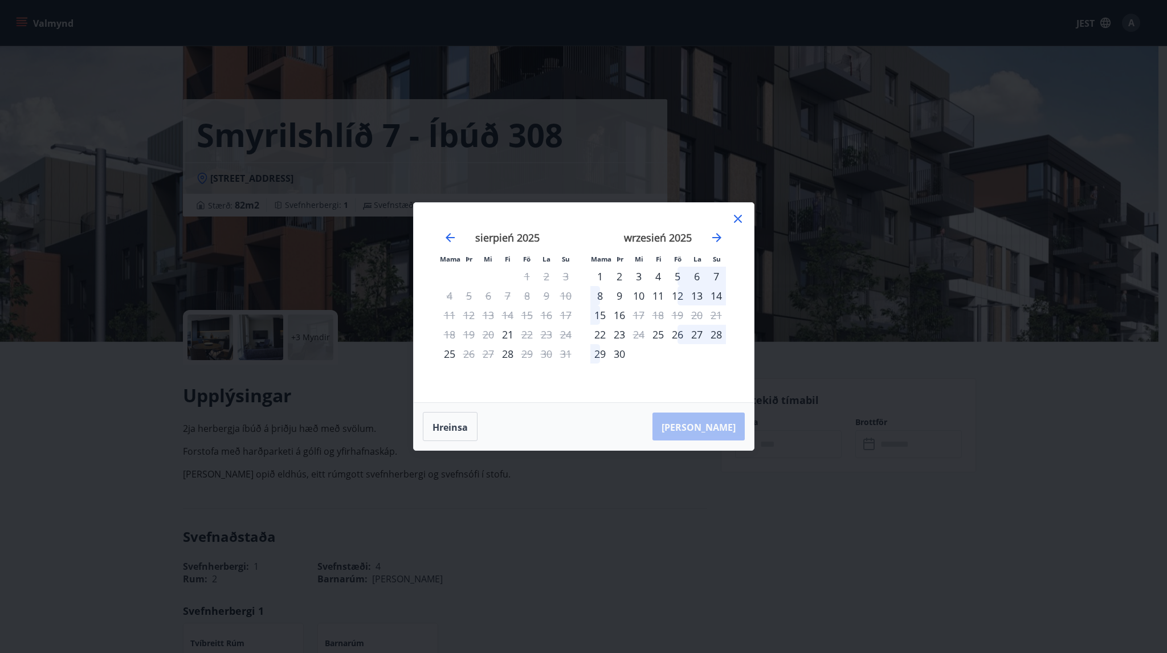
click at [542, 312] on div "16" at bounding box center [546, 314] width 19 height 19
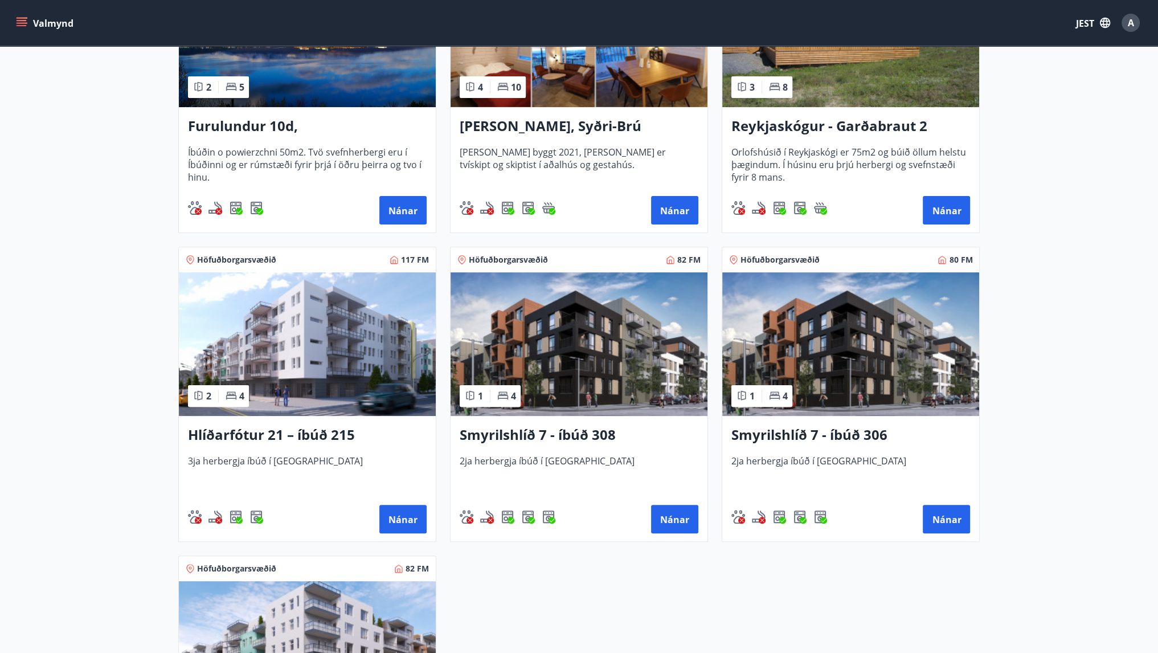
click at [858, 355] on img at bounding box center [850, 344] width 257 height 144
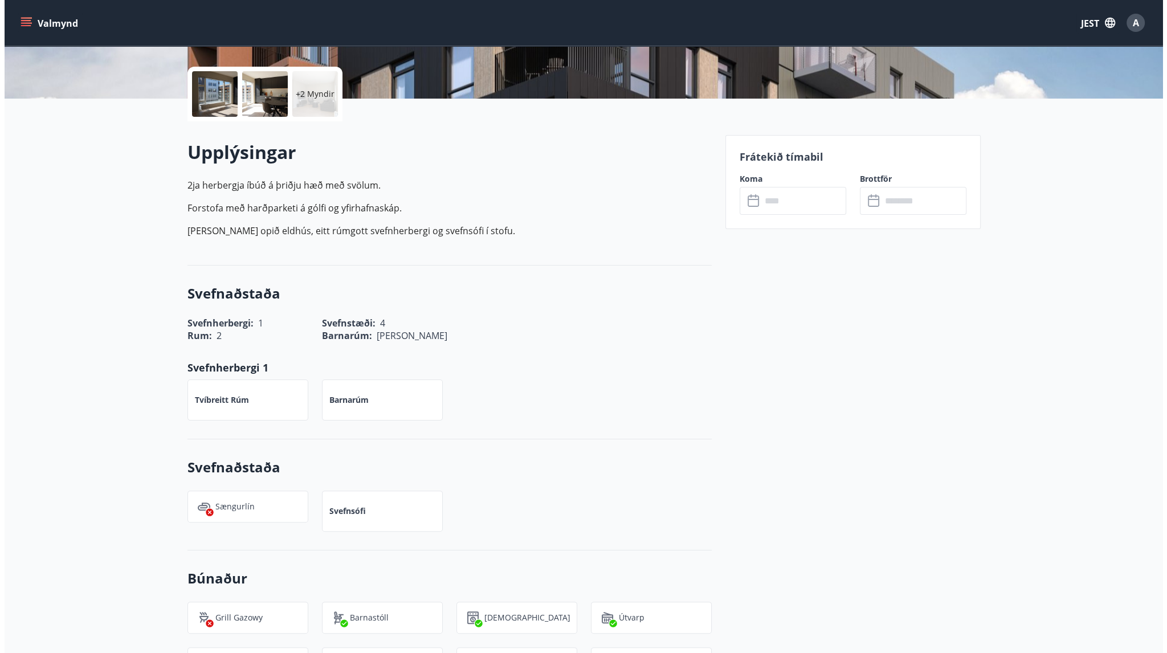
scroll to position [246, 0]
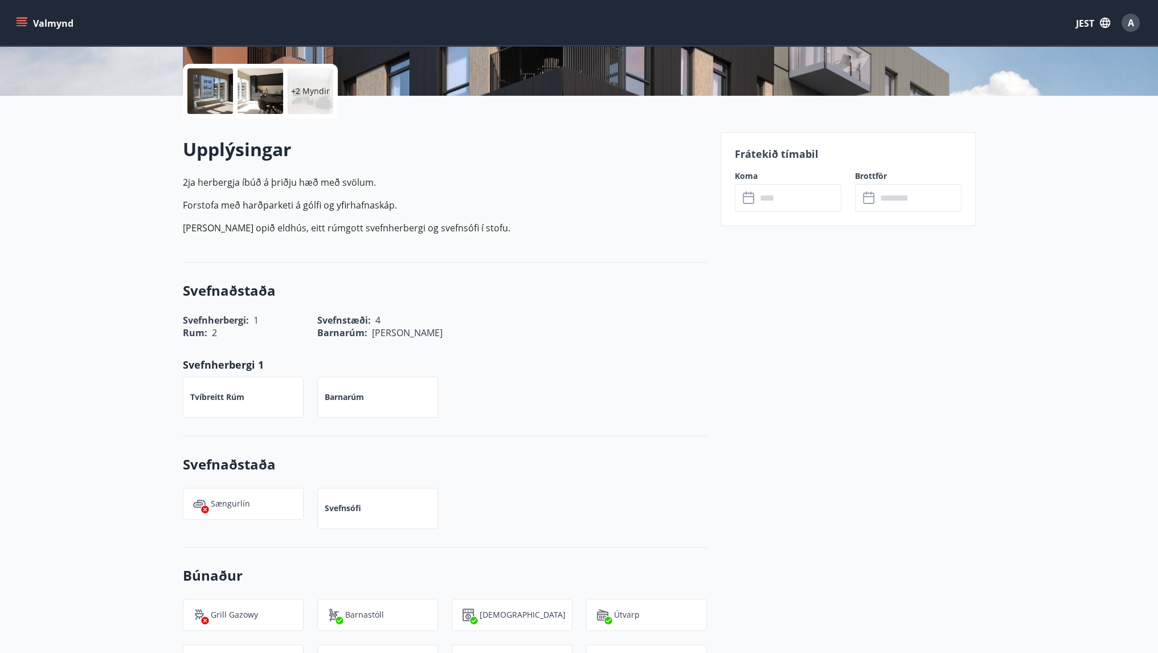
click at [778, 185] on input "text" at bounding box center [799, 198] width 85 height 28
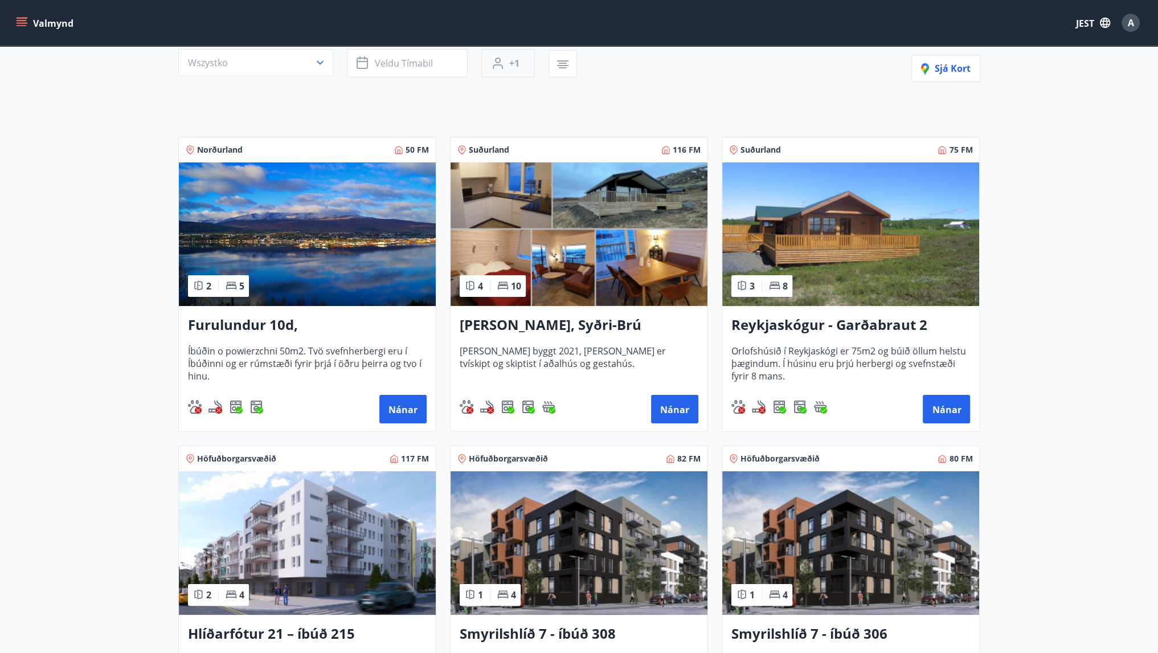
scroll to position [126, 0]
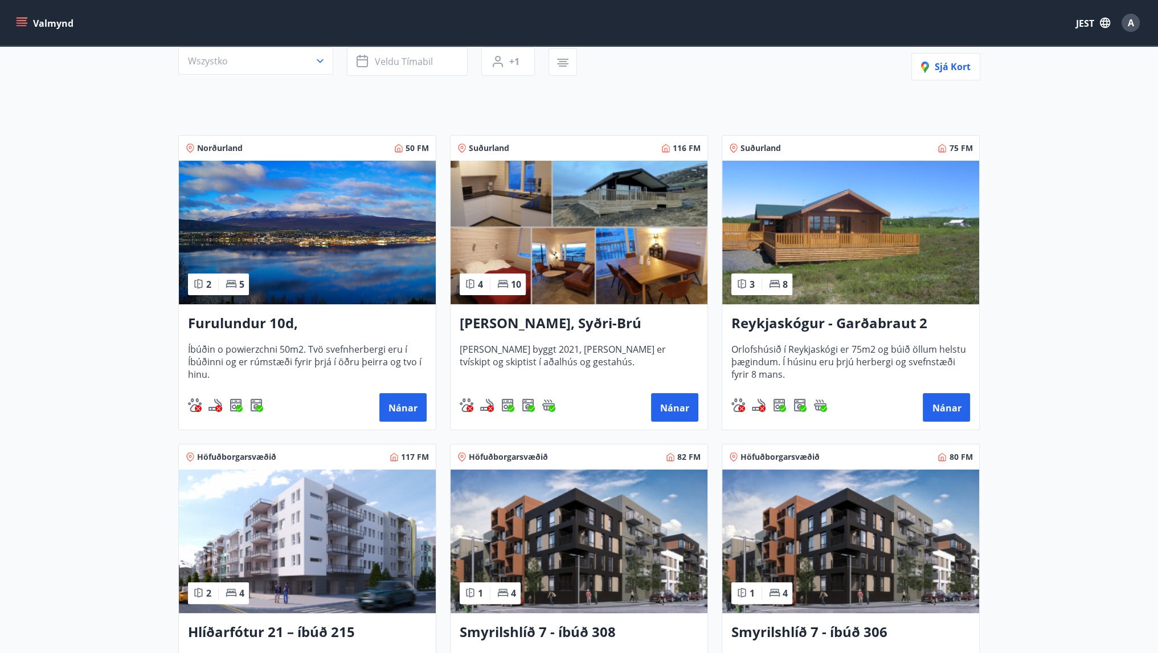
click at [567, 200] on img at bounding box center [579, 233] width 257 height 144
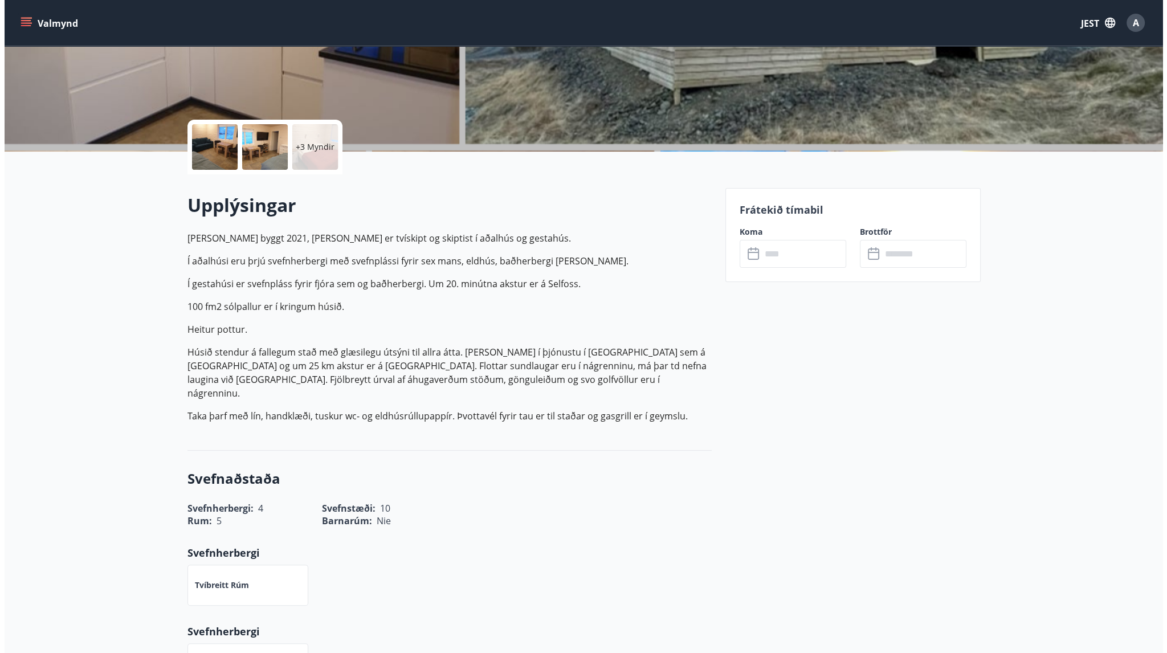
scroll to position [203, 0]
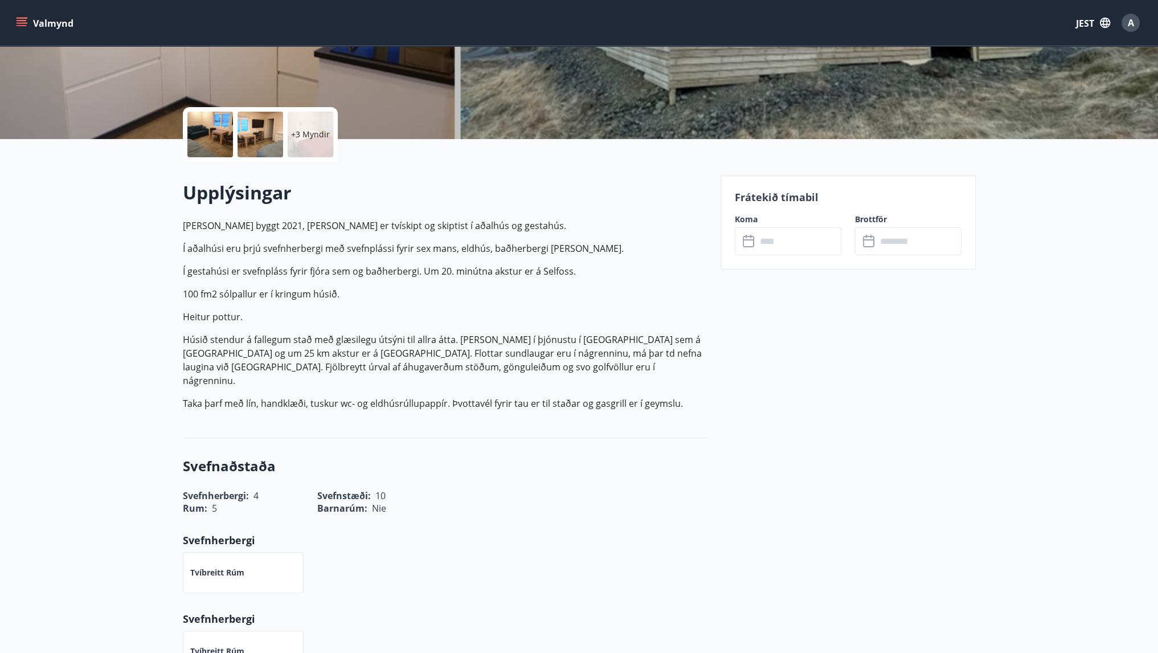
click at [779, 243] on input "text" at bounding box center [799, 241] width 85 height 28
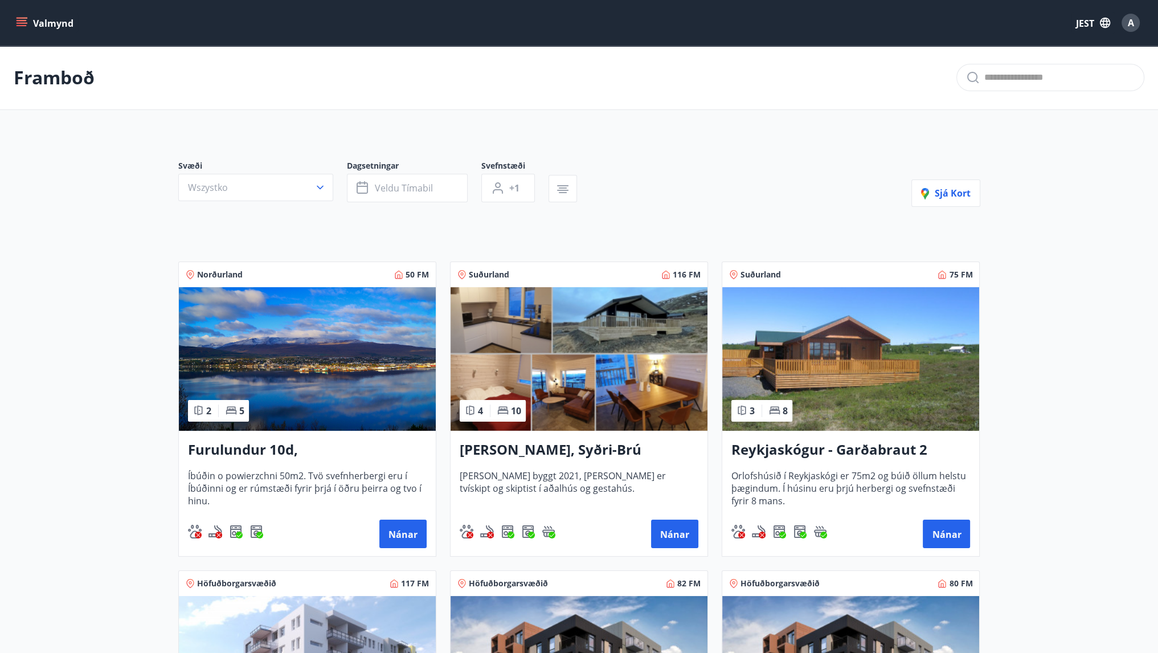
click at [882, 332] on img at bounding box center [850, 359] width 257 height 144
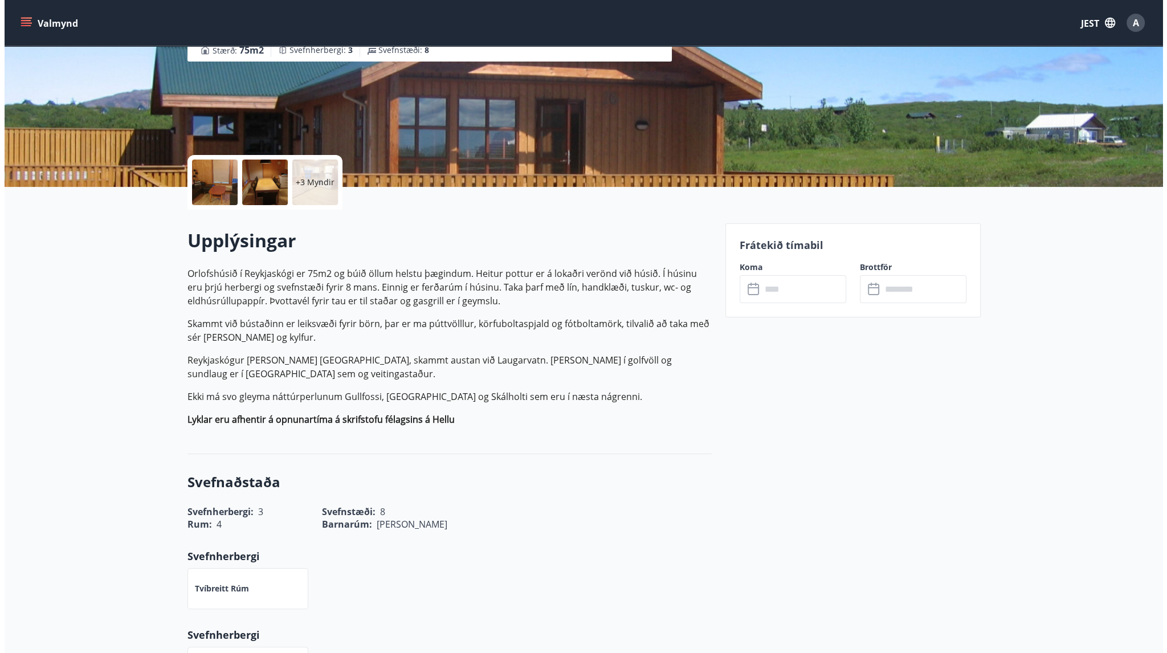
scroll to position [155, 0]
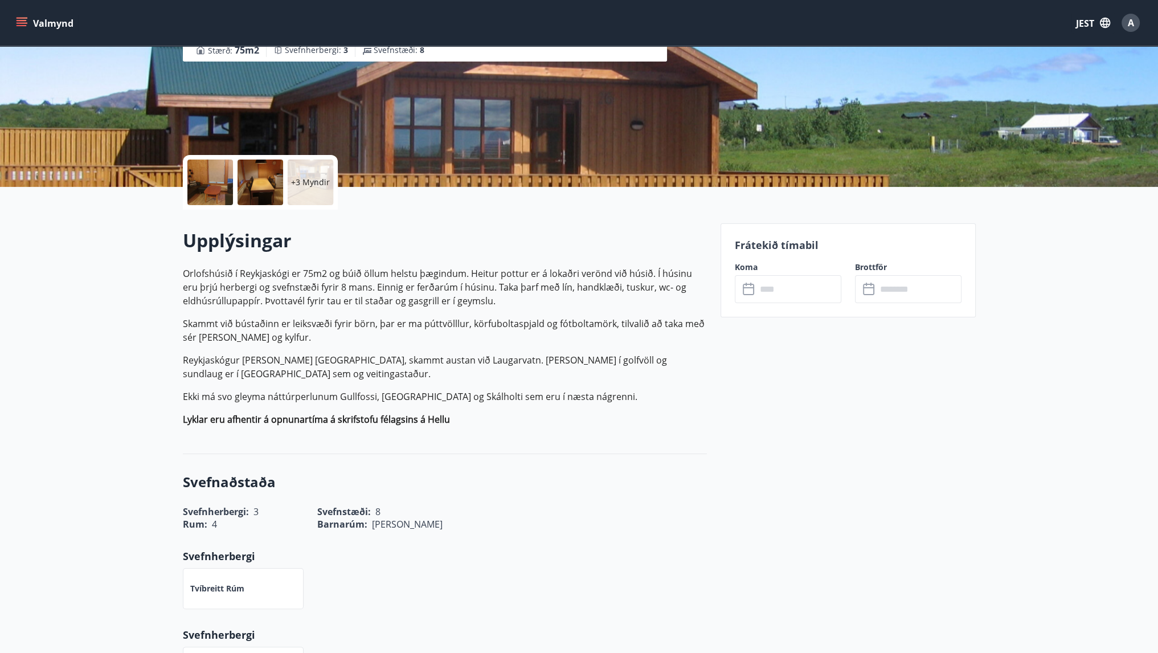
click at [773, 292] on input "text" at bounding box center [799, 289] width 85 height 28
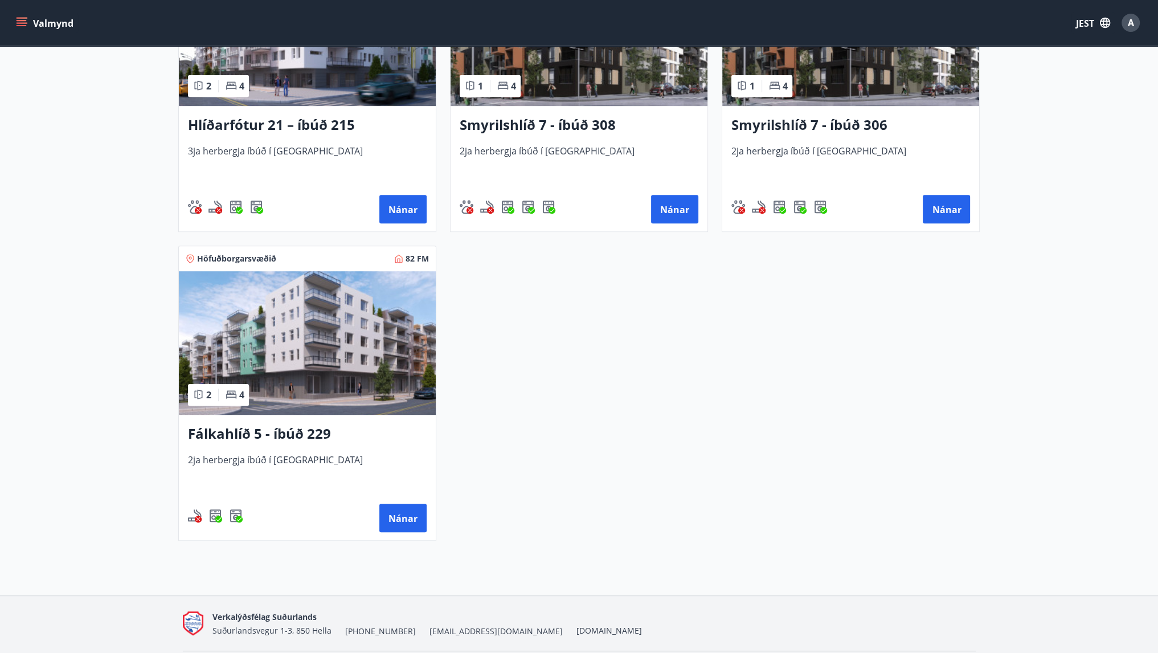
click at [198, 297] on img at bounding box center [307, 343] width 257 height 144
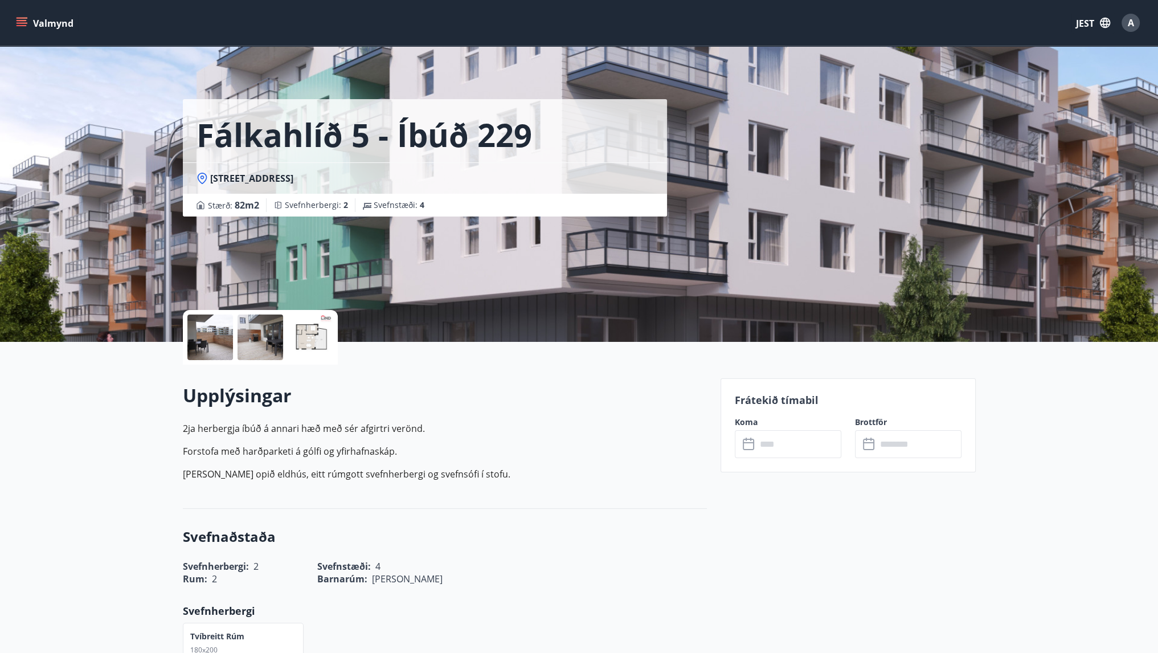
click at [788, 444] on input "text" at bounding box center [799, 444] width 85 height 28
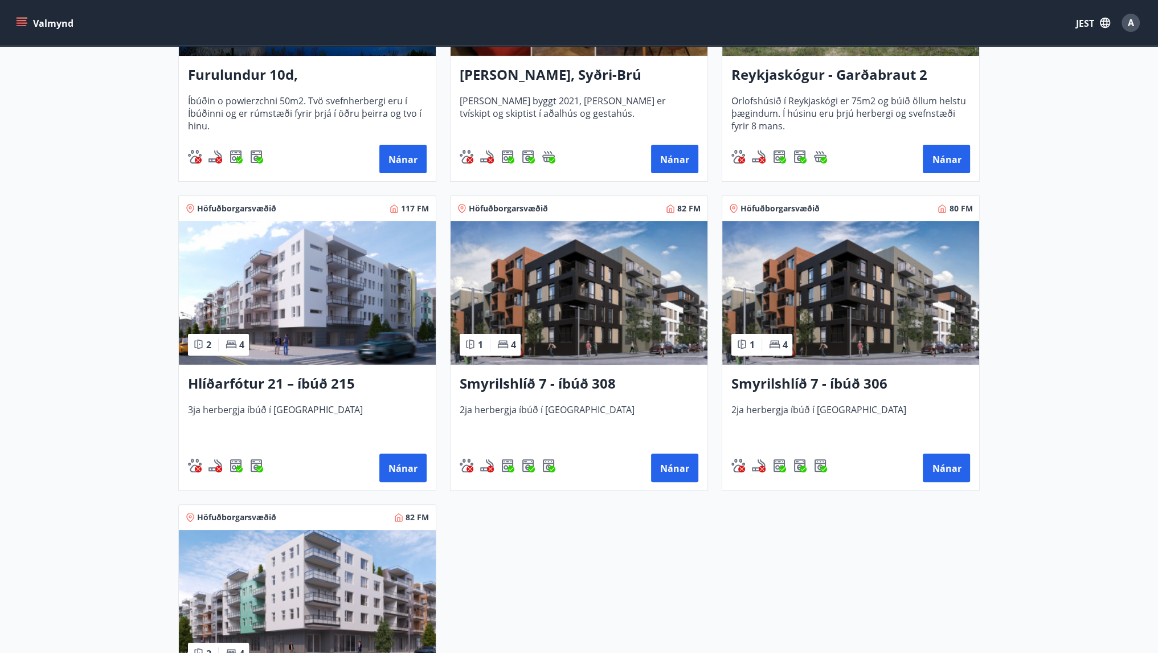
scroll to position [554, 0]
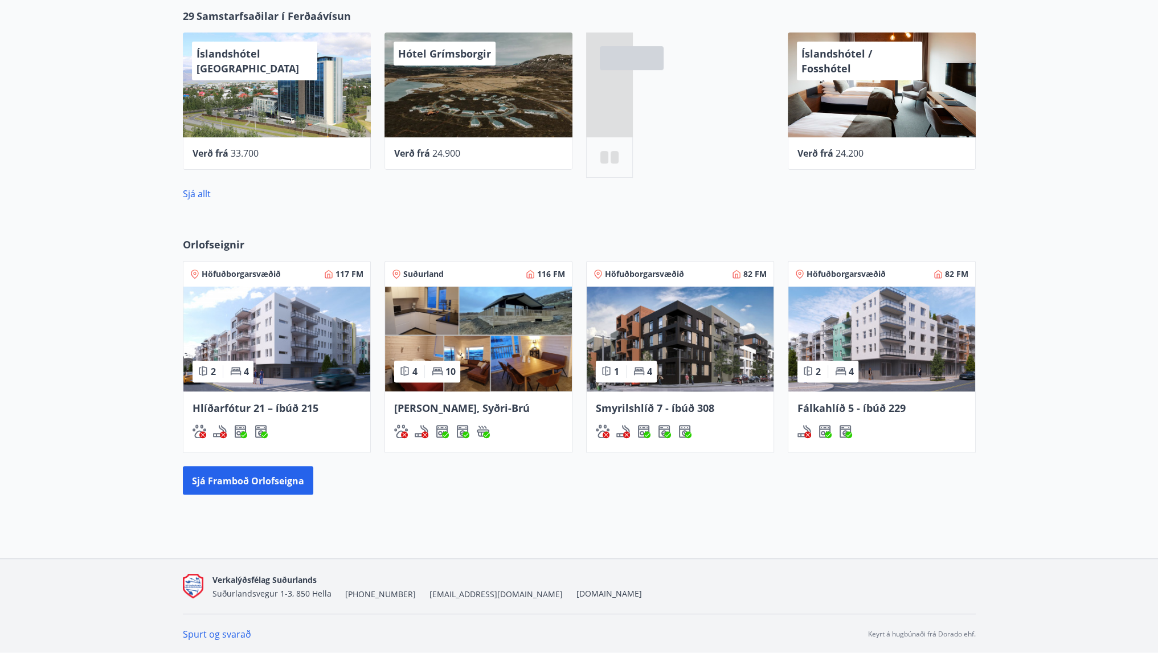
scroll to position [449, 0]
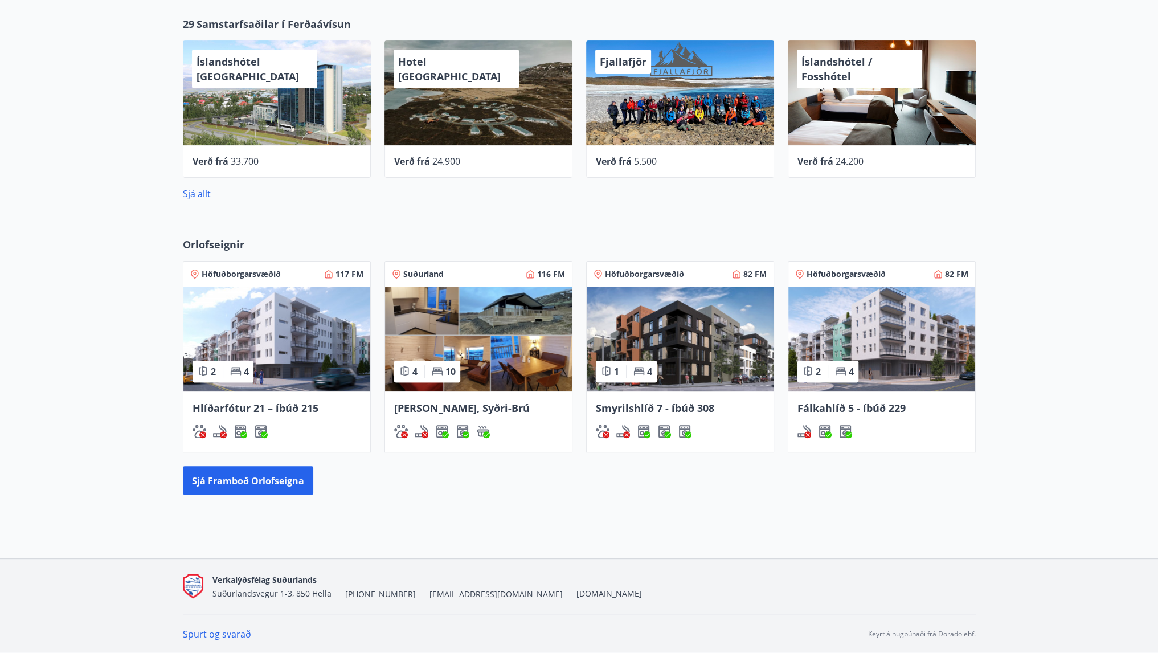
click at [202, 182] on div "Sjá allt" at bounding box center [579, 189] width 793 height 23
click at [202, 191] on font "Sjá allt" at bounding box center [197, 193] width 28 height 13
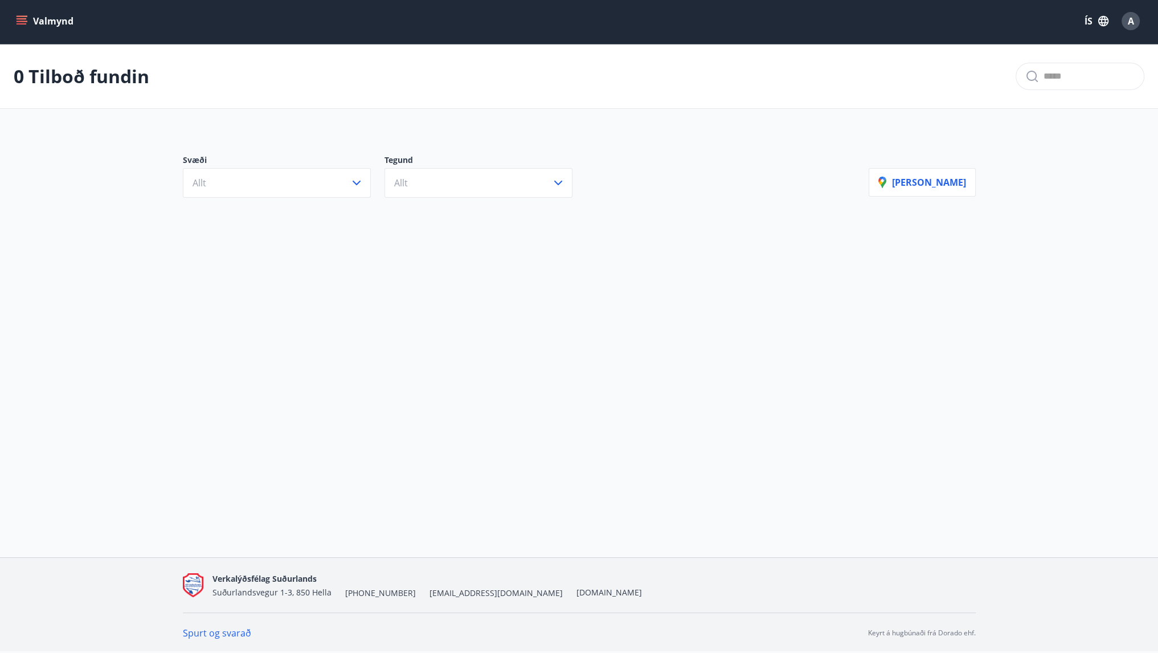
scroll to position [1, 0]
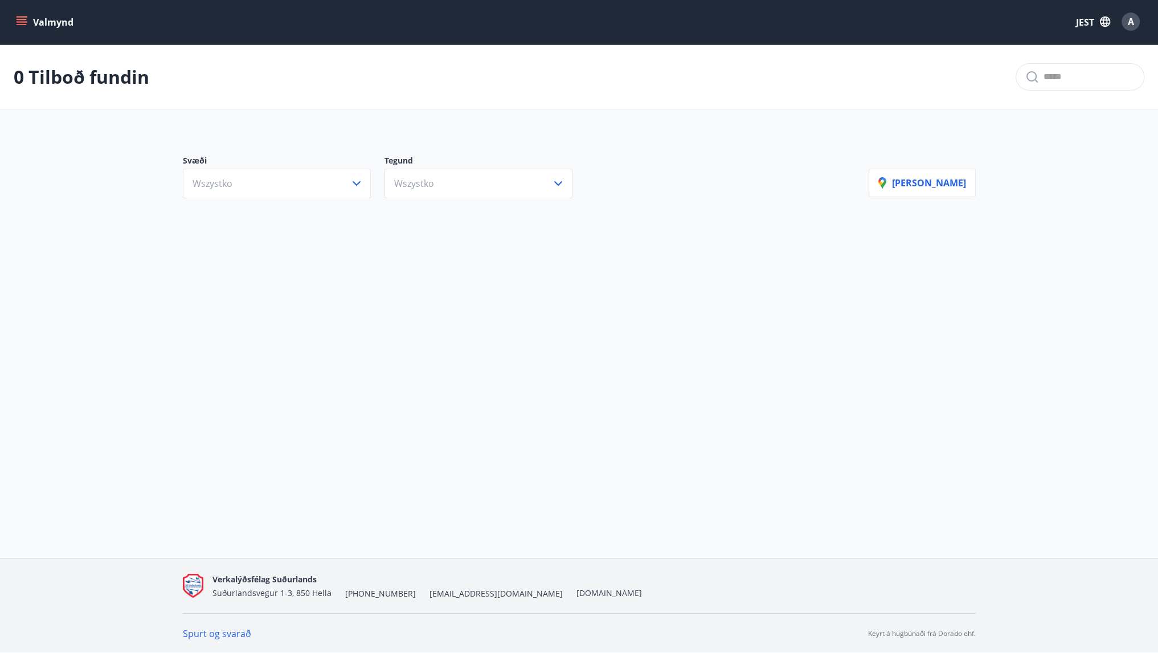
click at [496, 198] on div "Svæði Wszystko Tegund Wszystko [PERSON_NAME]" at bounding box center [579, 172] width 820 height 80
click at [460, 183] on button "Wszystko" at bounding box center [479, 184] width 188 height 30
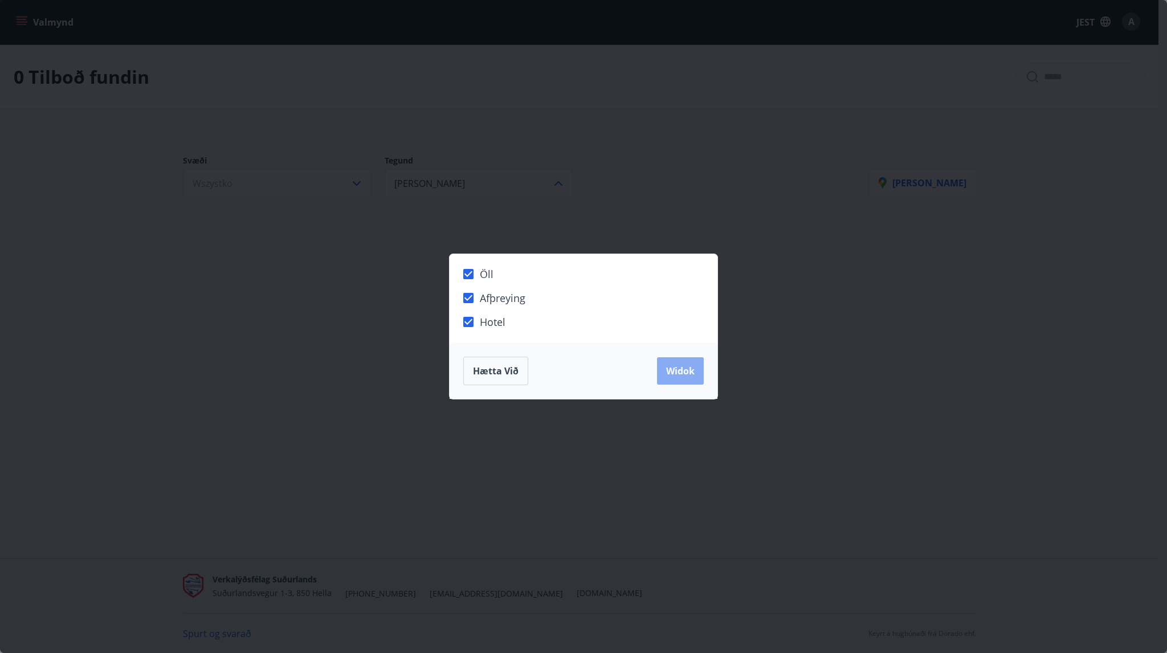
click at [681, 366] on font "Widok" at bounding box center [680, 371] width 28 height 13
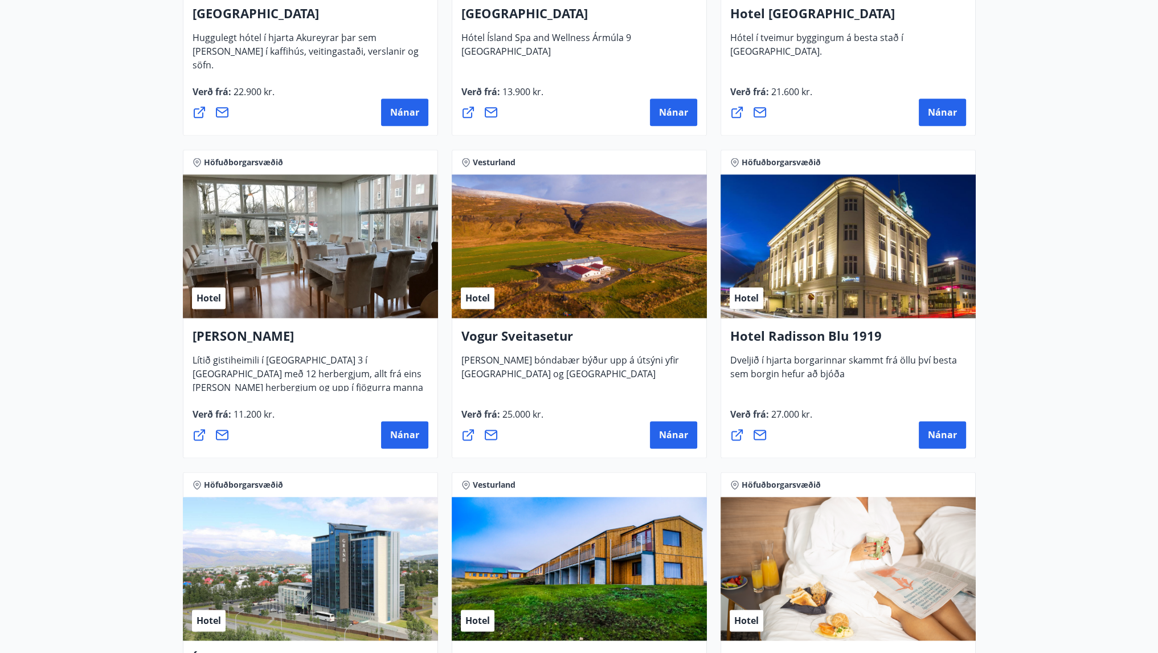
scroll to position [2036, 0]
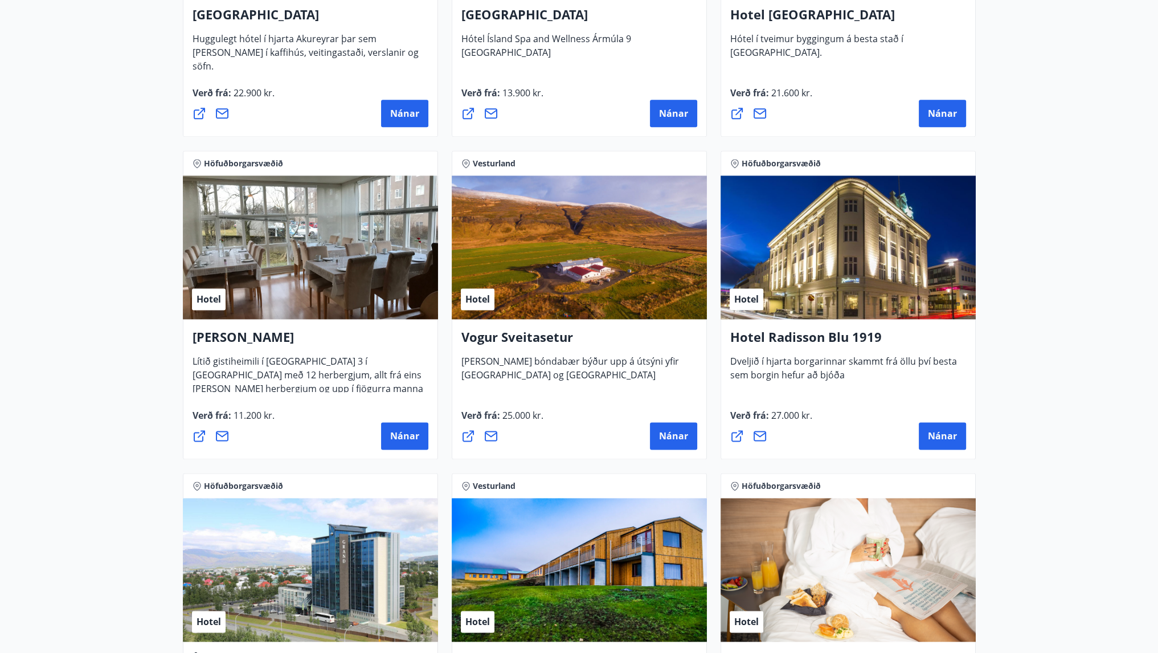
click at [467, 436] on icon at bounding box center [468, 435] width 11 height 11
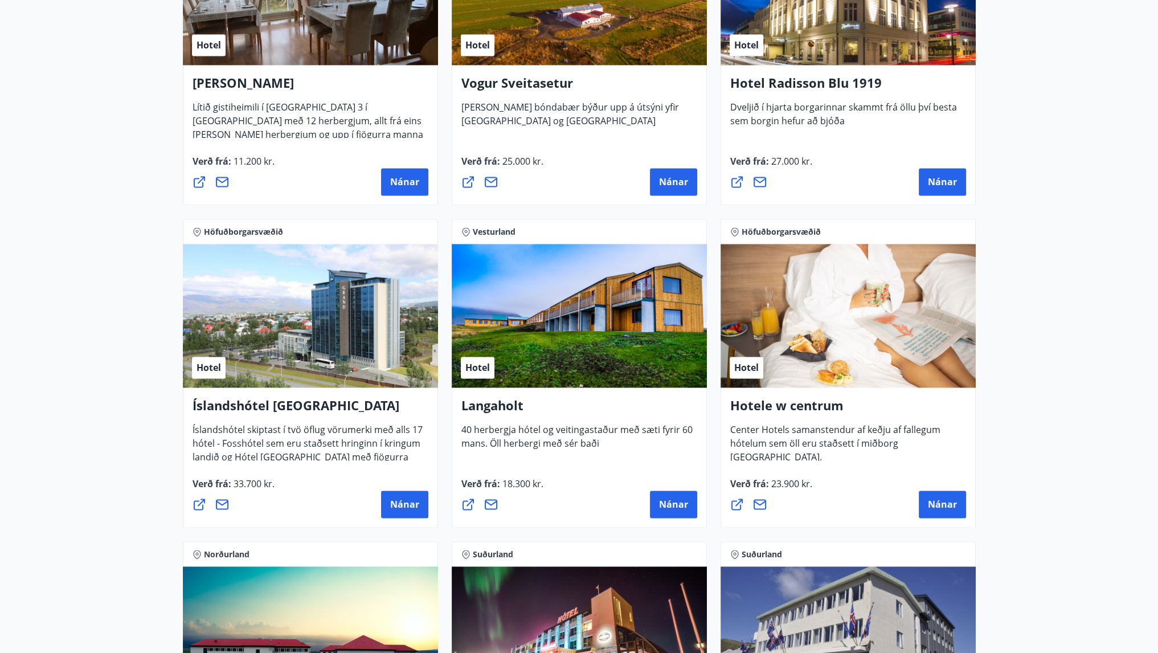
scroll to position [2630, 0]
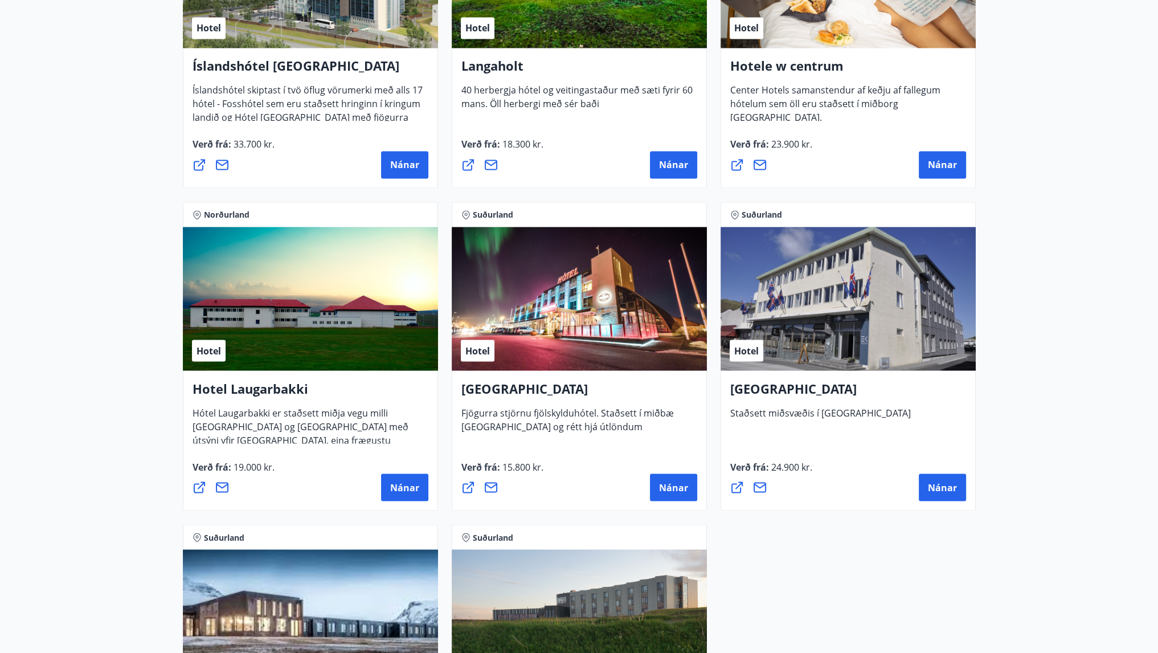
click at [734, 486] on icon at bounding box center [737, 487] width 14 height 14
click at [300, 387] on font "Hotel Laugarbakki" at bounding box center [251, 387] width 116 height 17
click at [197, 484] on icon at bounding box center [199, 486] width 11 height 11
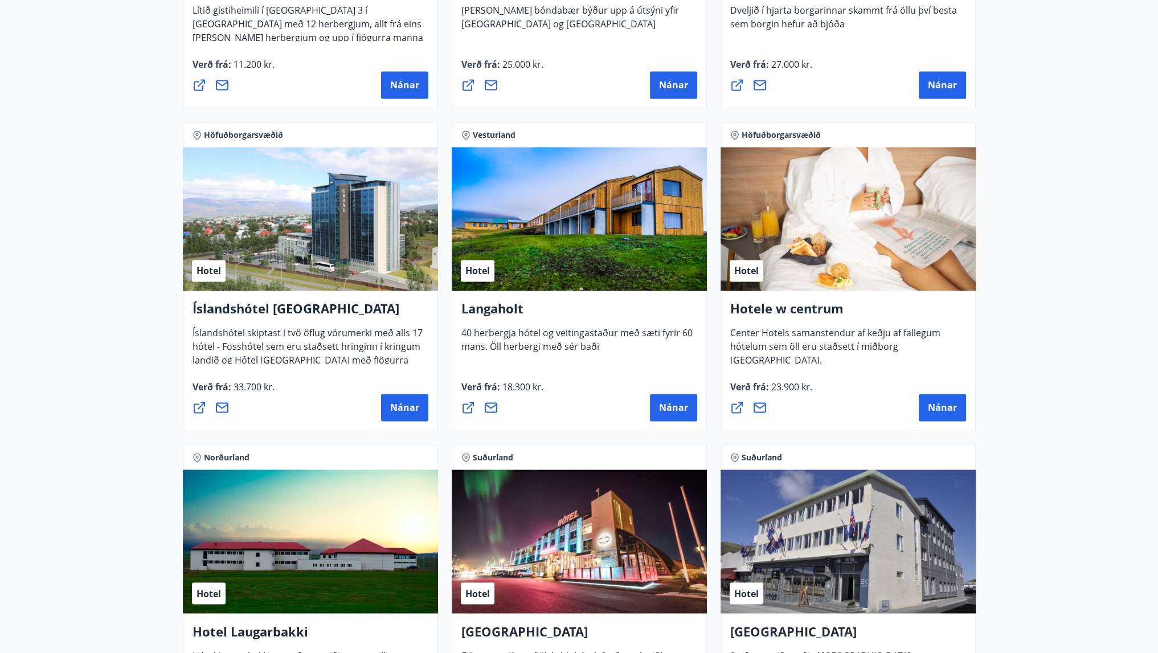
scroll to position [2386, 0]
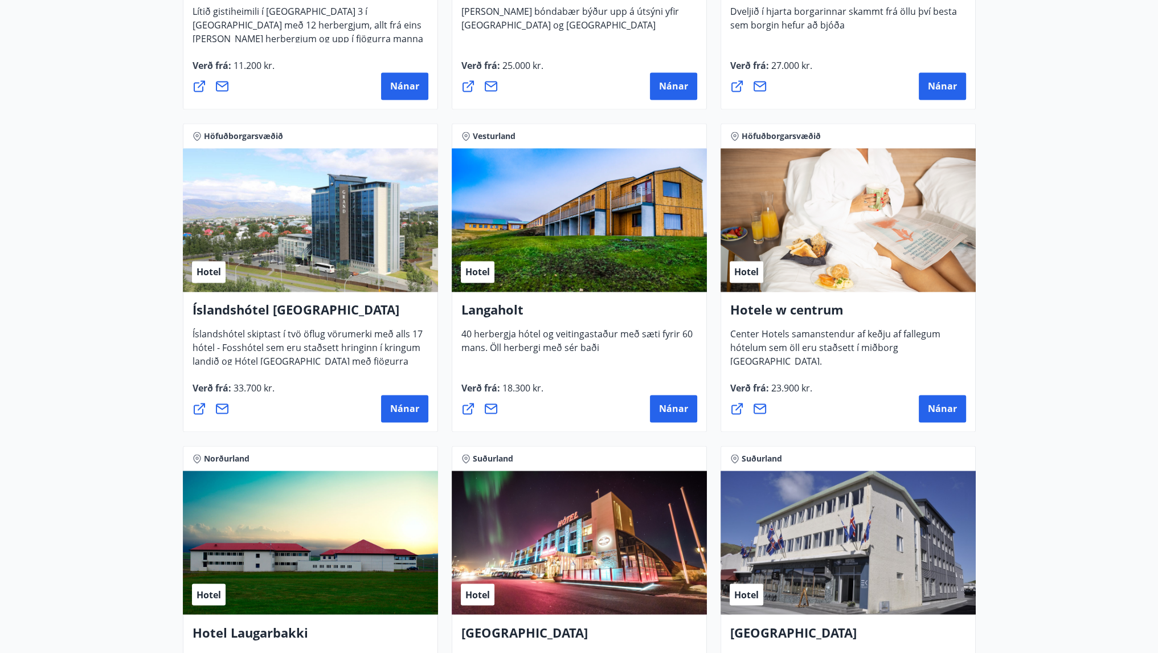
click at [498, 312] on font "Langaholt" at bounding box center [492, 309] width 62 height 17
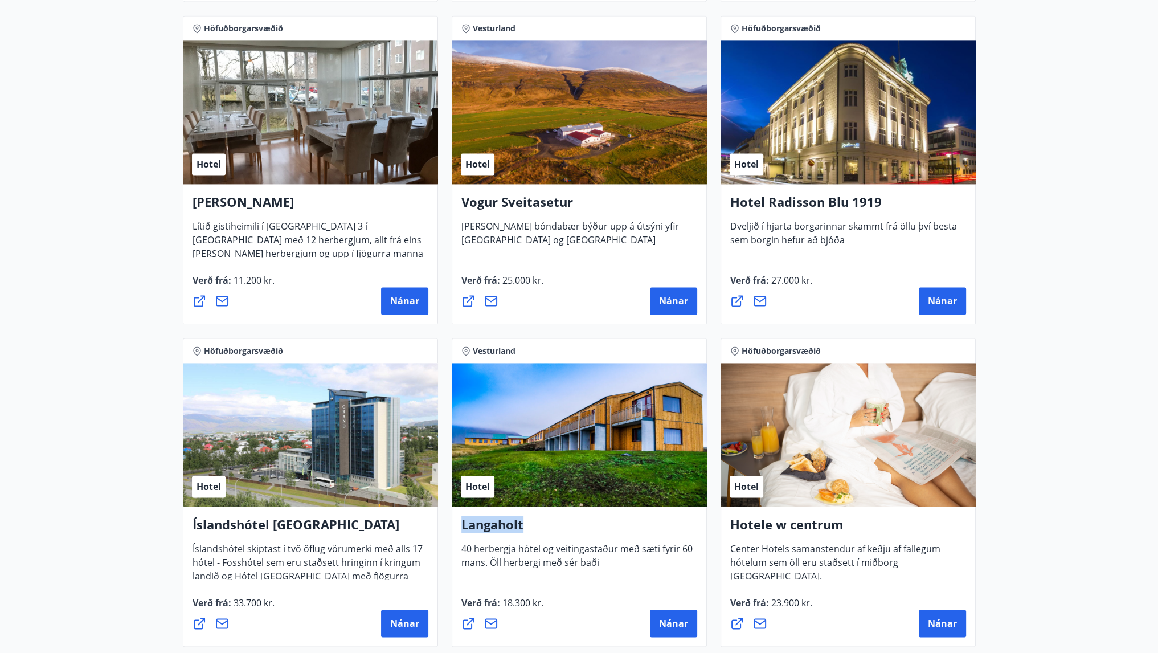
scroll to position [2170, 0]
click at [498, 206] on font "Vogur Sveitasetur" at bounding box center [517, 202] width 112 height 17
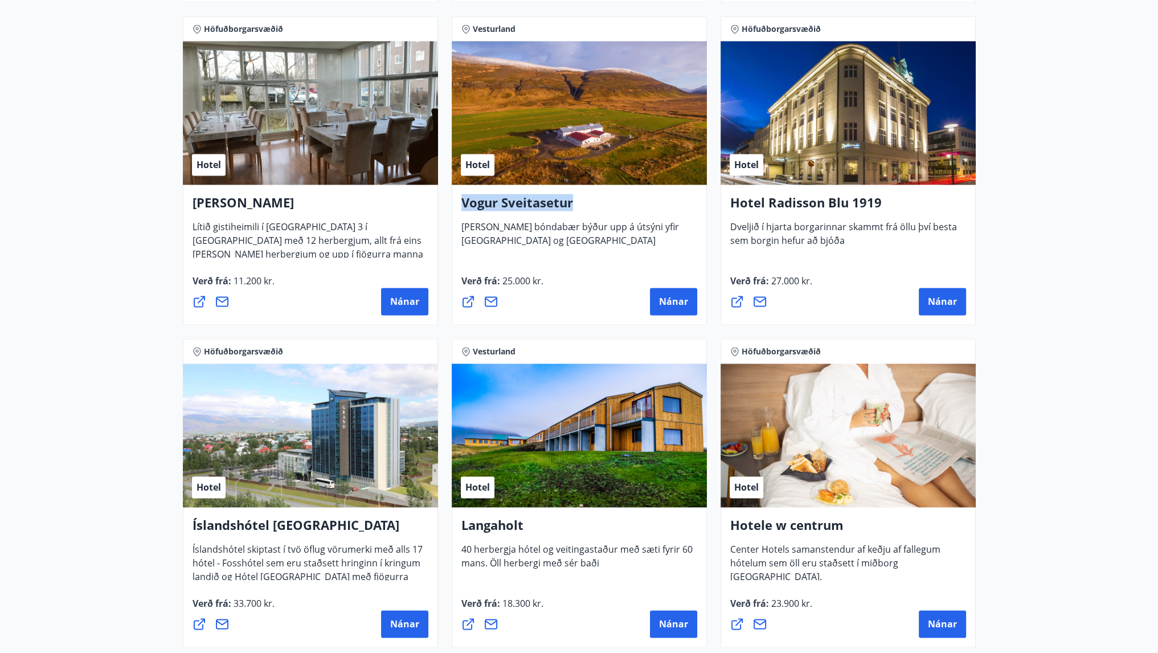
click at [498, 206] on font "Vogur Sveitasetur" at bounding box center [517, 202] width 112 height 17
copy font "Vogur Sveitasetur"
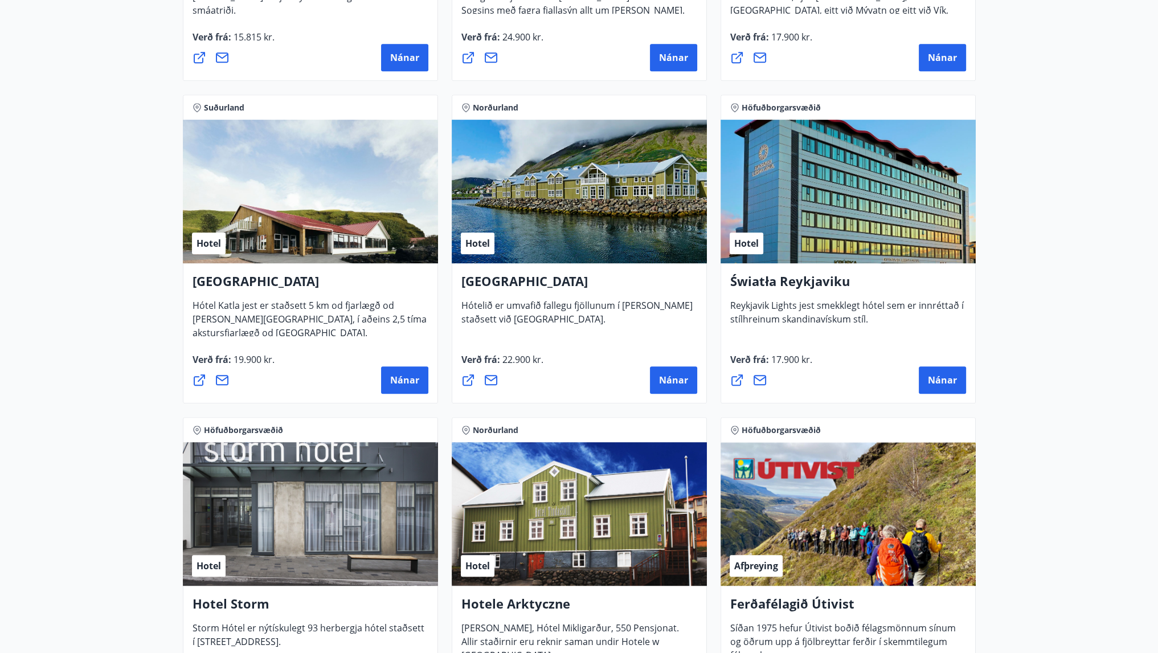
scroll to position [802, 0]
click at [506, 280] on font "[GEOGRAPHIC_DATA]" at bounding box center [524, 281] width 126 height 17
copy font "[GEOGRAPHIC_DATA]"
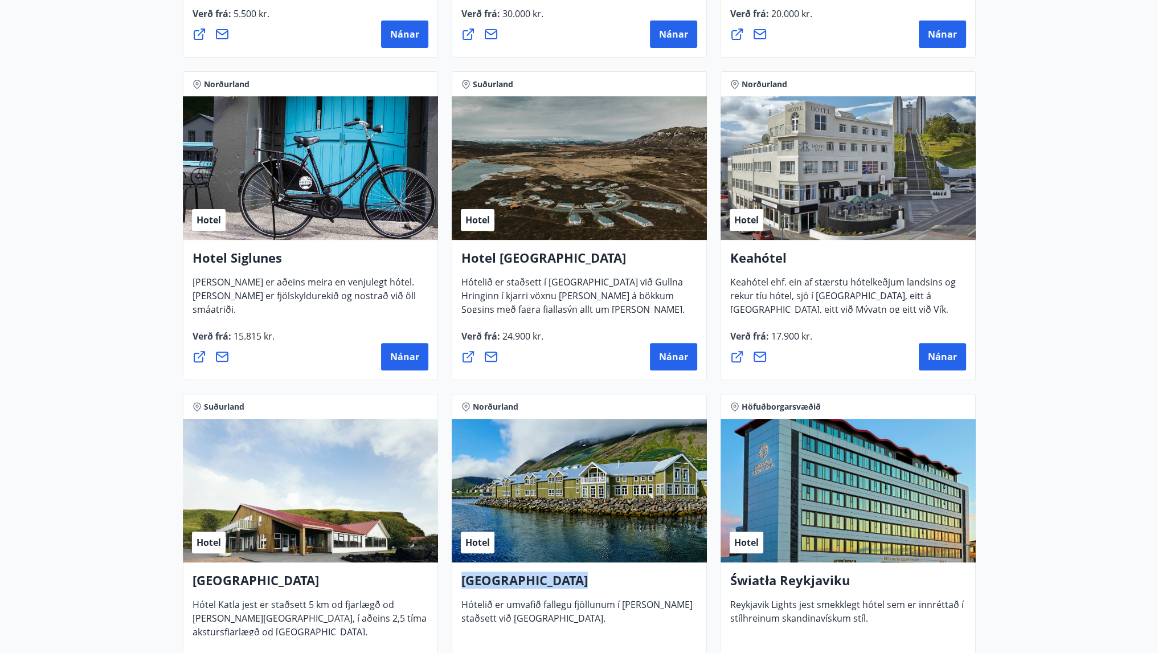
scroll to position [502, 0]
click at [540, 258] on font "Hotel [GEOGRAPHIC_DATA]" at bounding box center [543, 258] width 165 height 17
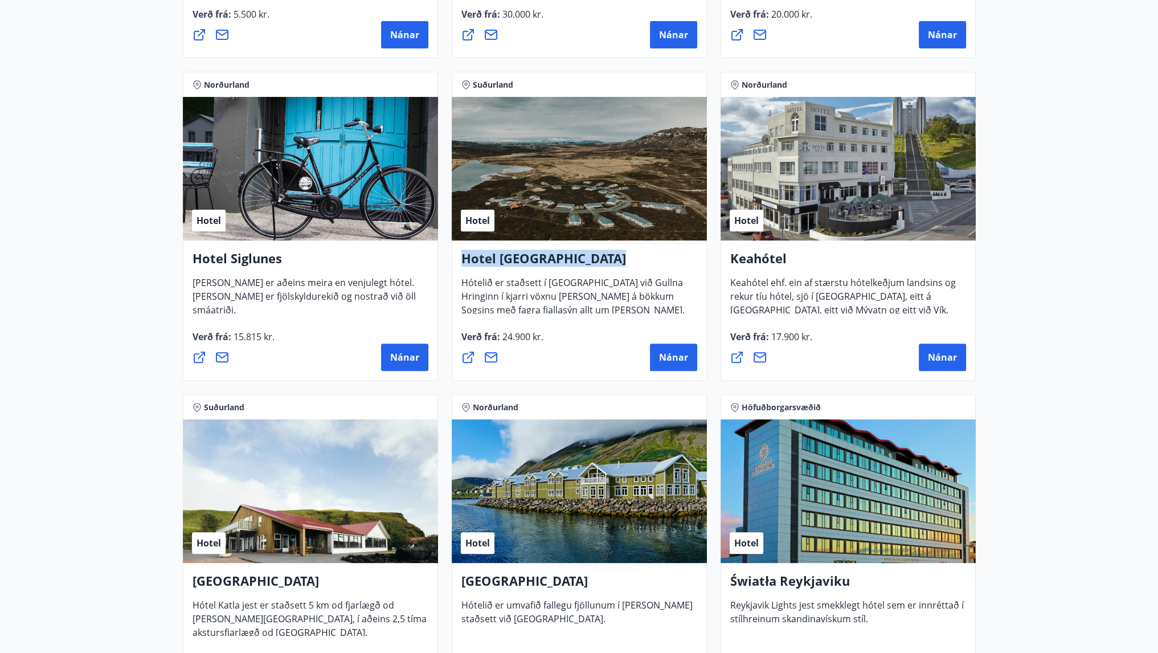
click at [540, 258] on font "Hotel [GEOGRAPHIC_DATA]" at bounding box center [543, 258] width 165 height 17
copy font "Hotel [GEOGRAPHIC_DATA]"
click at [466, 359] on icon at bounding box center [468, 357] width 14 height 14
drag, startPoint x: 464, startPoint y: 336, endPoint x: 497, endPoint y: 334, distance: 32.5
click at [497, 334] on font "Verð frá" at bounding box center [479, 336] width 36 height 13
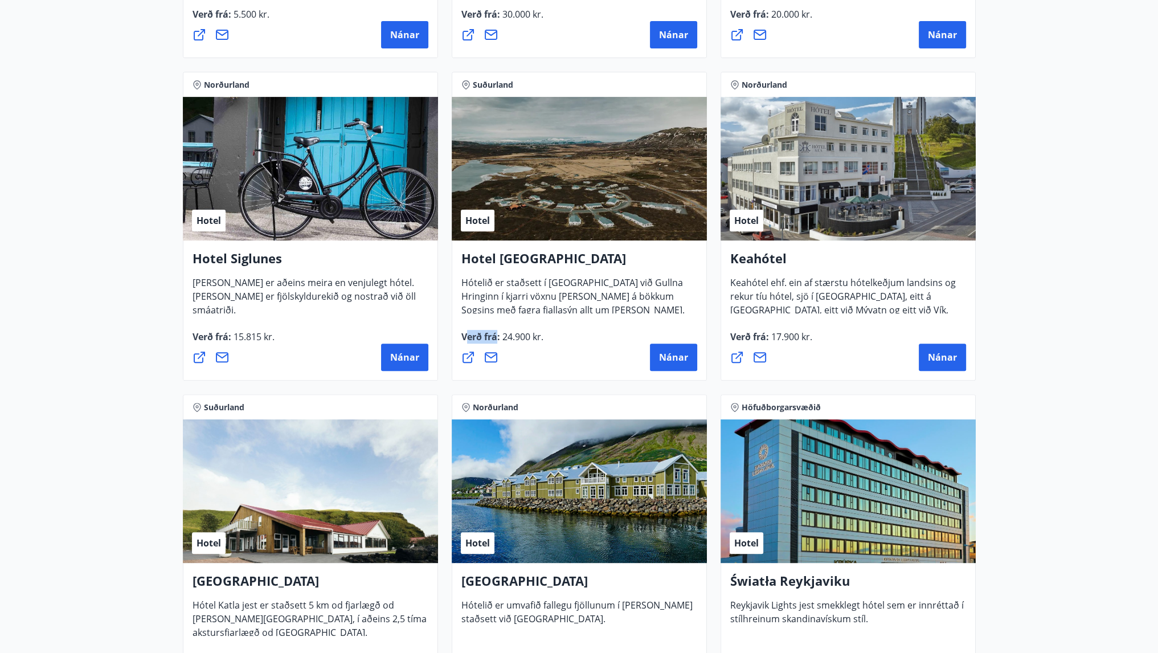
click at [481, 334] on font "Verð frá" at bounding box center [479, 336] width 36 height 13
click at [592, 327] on div "Hotel Grímsborgir Hótelið er staðsett í [GEOGRAPHIC_DATA] við Gullna Hringinn í…" at bounding box center [579, 310] width 255 height 140
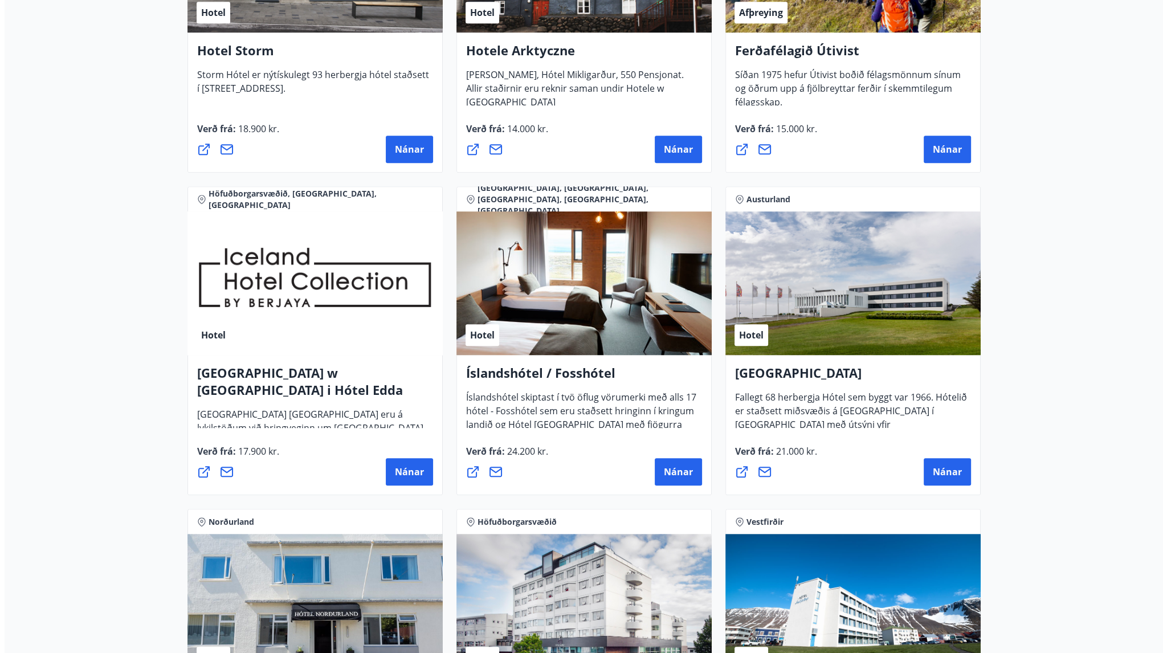
scroll to position [1534, 0]
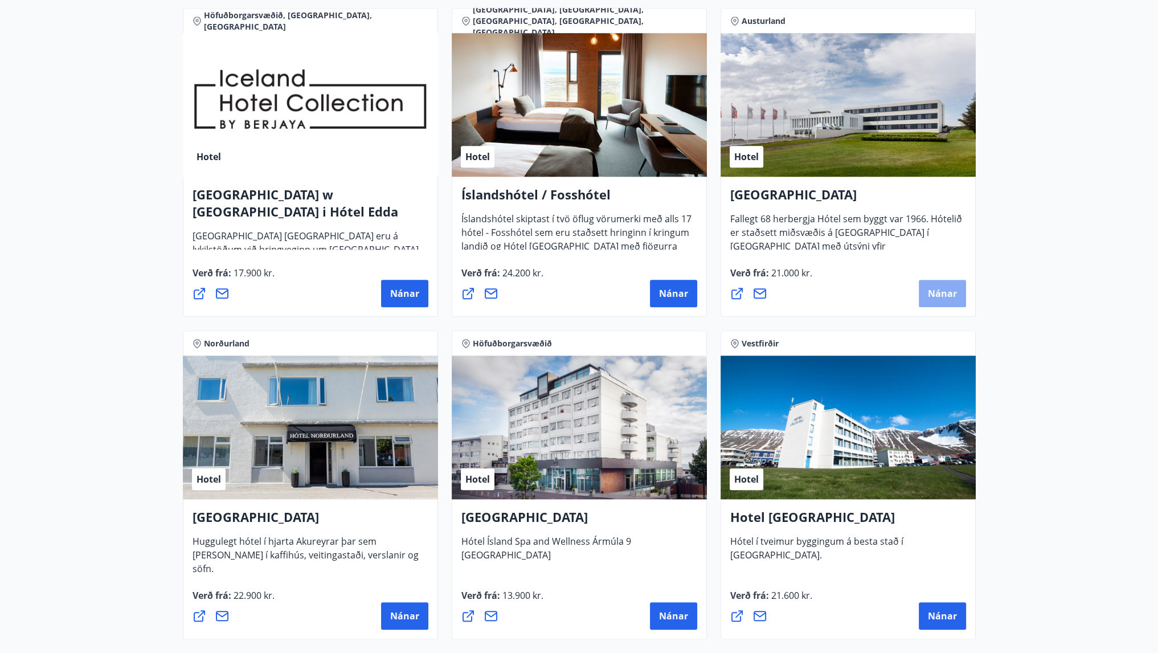
click at [953, 293] on font "Nánar" at bounding box center [942, 293] width 29 height 13
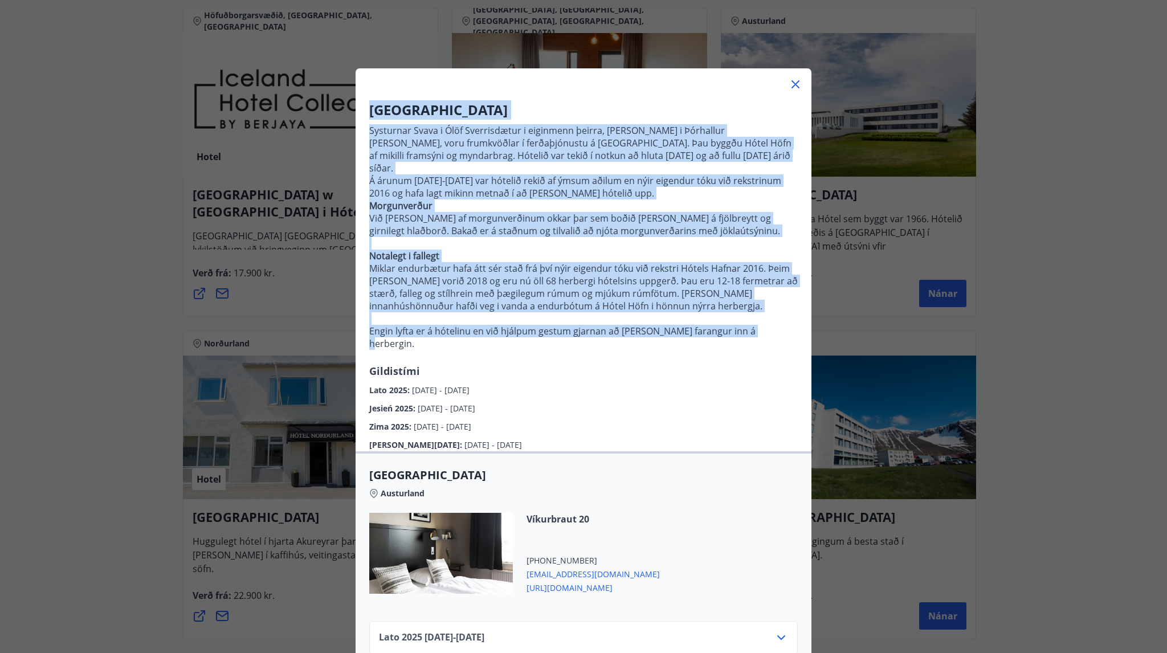
drag, startPoint x: 369, startPoint y: 109, endPoint x: 779, endPoint y: 330, distance: 465.4
click at [779, 330] on div "Hotel Höfn Systurnar Svava i Ólöf Sverrisdætur i eiginmenn þeirra, [PERSON_NAME…" at bounding box center [583, 275] width 456 height 351
drag, startPoint x: 645, startPoint y: 277, endPoint x: 554, endPoint y: 152, distance: 155.4
click at [554, 152] on font "Systurnar Svava i Ólöf Sverrisdætur i eiginmenn þeirra, [PERSON_NAME] i Þórhall…" at bounding box center [580, 149] width 422 height 50
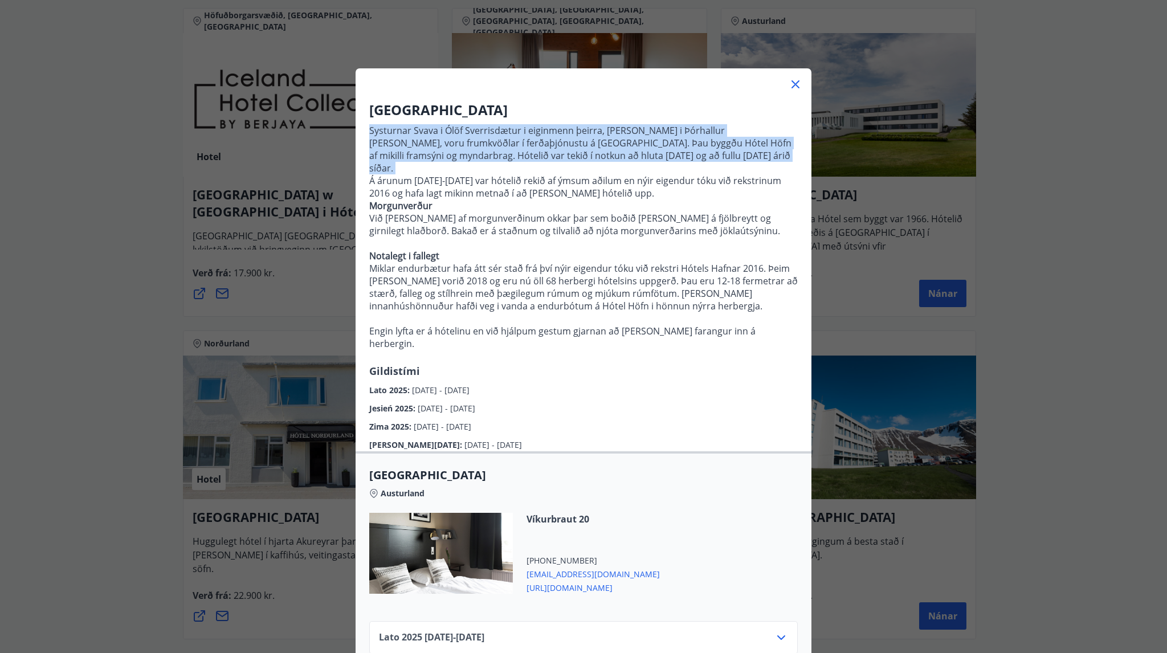
click at [554, 152] on font "Systurnar Svava i Ólöf Sverrisdætur i eiginmenn þeirra, [PERSON_NAME] i Þórhall…" at bounding box center [580, 149] width 422 height 50
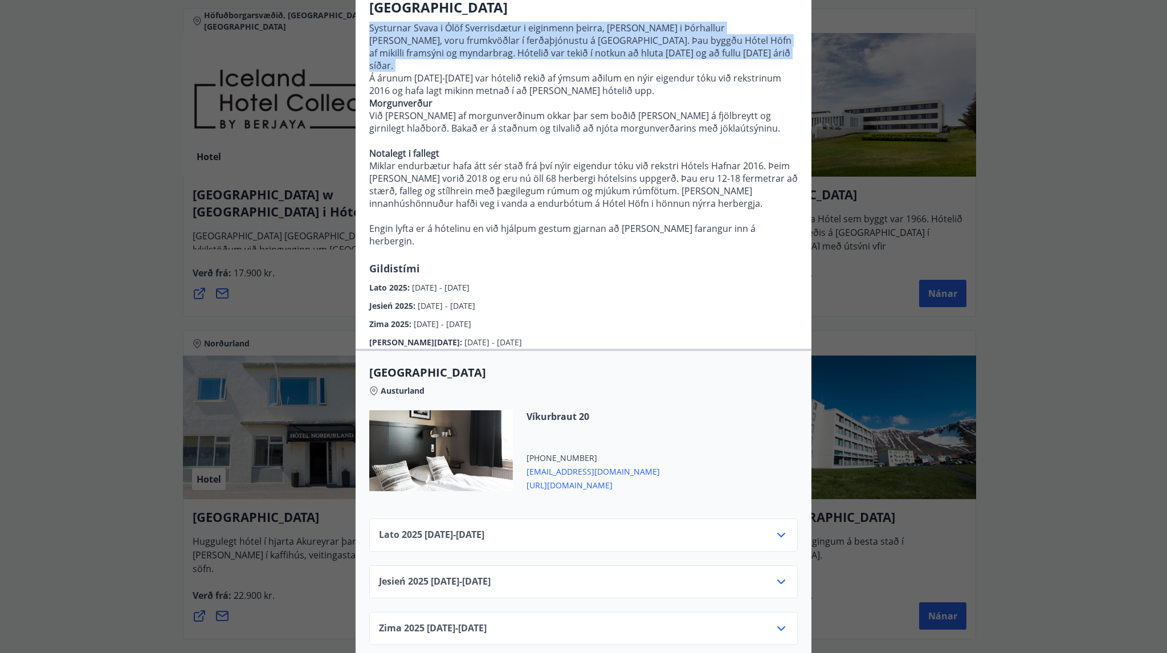
scroll to position [138, 0]
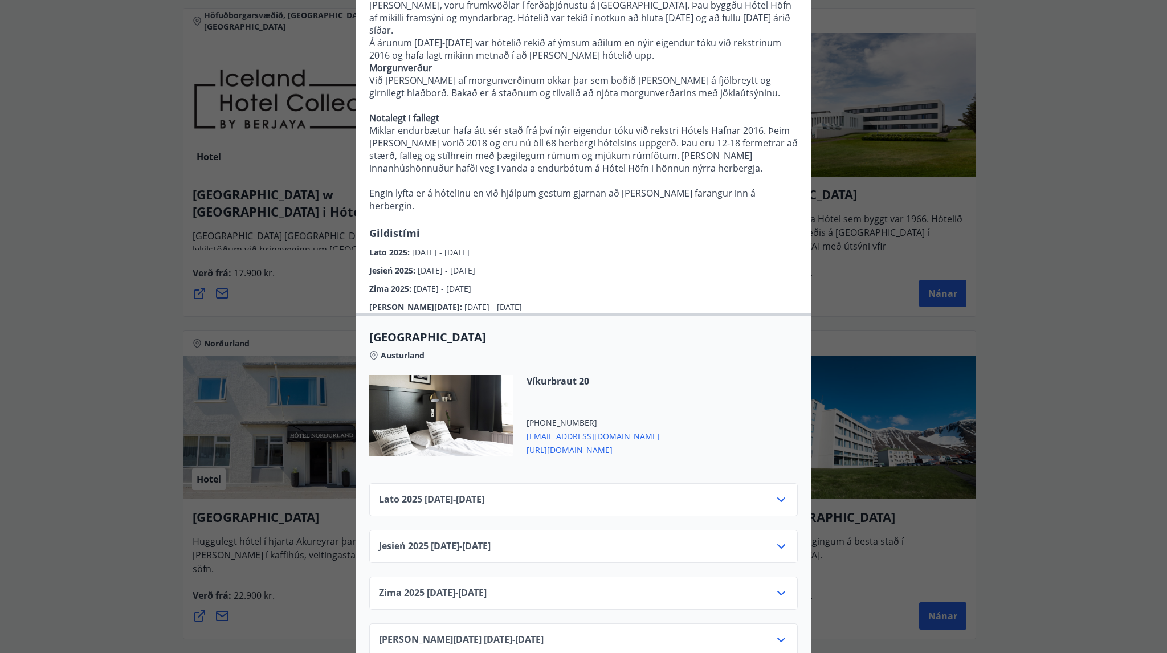
click at [561, 493] on div "Lato [PHONE_NUMBER][DATE] - [DATE]" at bounding box center [583, 504] width 409 height 23
click at [768, 493] on div "Lato [PHONE_NUMBER][DATE] - [DATE]" at bounding box center [583, 504] width 409 height 23
click at [780, 493] on icon at bounding box center [781, 500] width 14 height 14
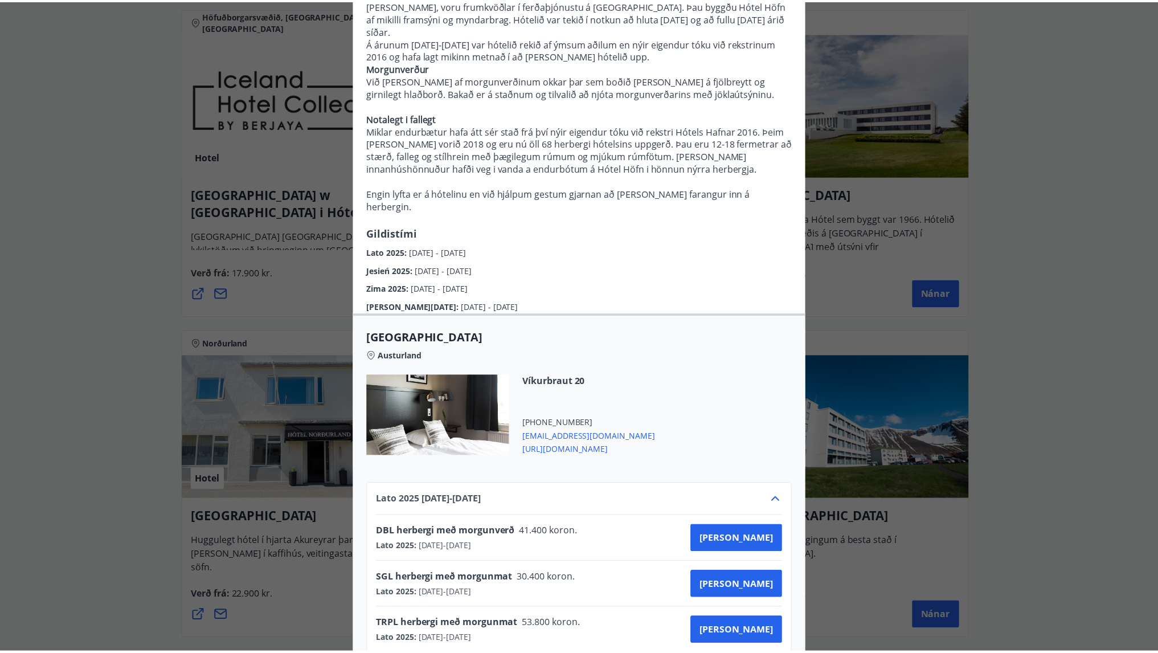
scroll to position [276, 0]
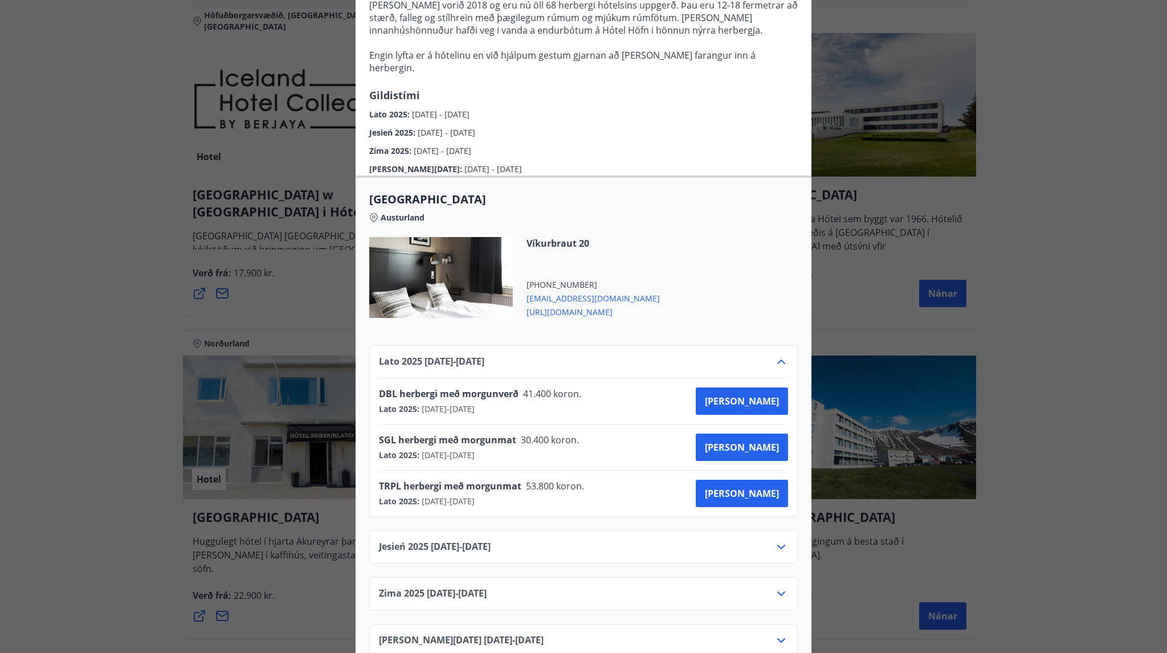
click at [484, 387] on font "DBL herbergi með morgunverð" at bounding box center [449, 393] width 140 height 13
click at [855, 281] on div "Hotel Höfn Systurnar Svava i Ólöf Sverrisdætur i eiginmenn þeirra, [PERSON_NAME…" at bounding box center [583, 50] width 1167 height 653
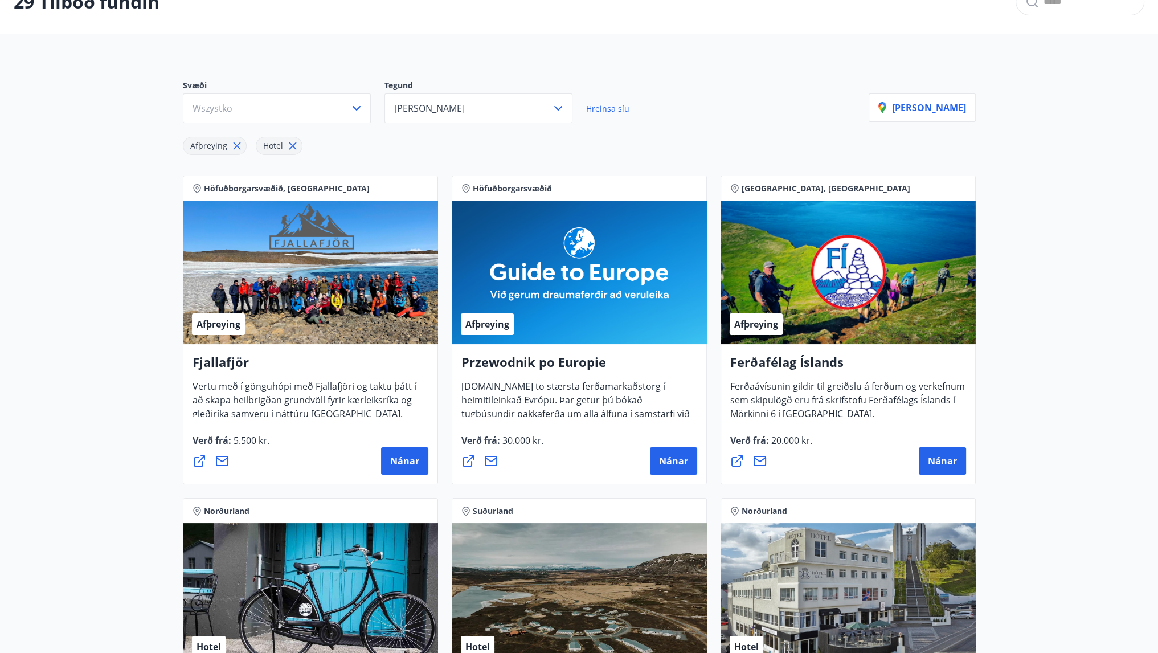
scroll to position [0, 0]
